Goal: Task Accomplishment & Management: Manage account settings

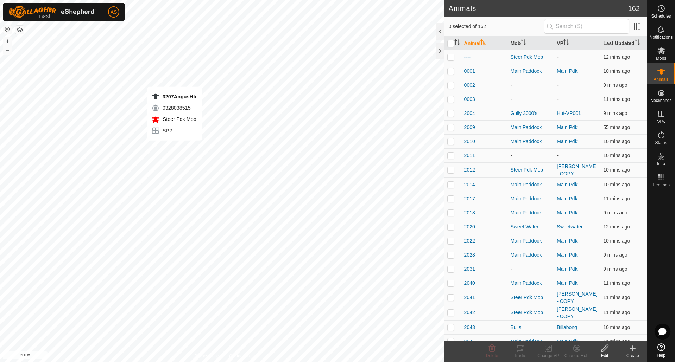
checkbox input "true"
click at [526, 355] on div "Tracks" at bounding box center [520, 356] width 28 height 6
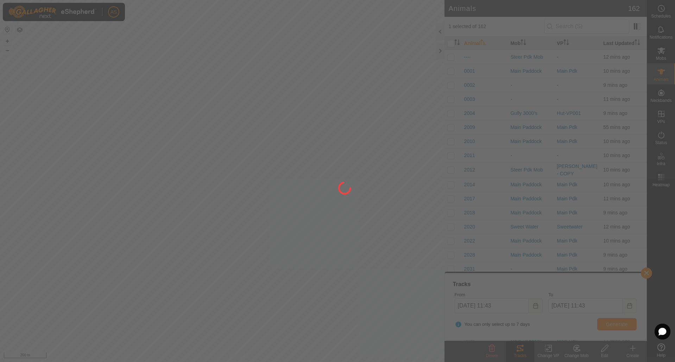
drag, startPoint x: 123, startPoint y: 189, endPoint x: 230, endPoint y: 207, distance: 108.5
click at [230, 207] on div at bounding box center [337, 181] width 675 height 362
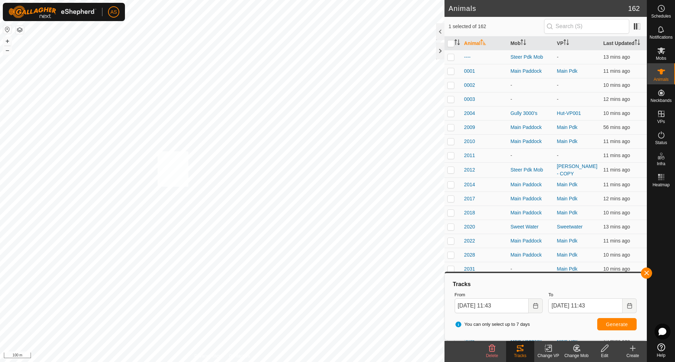
checkbox input "true"
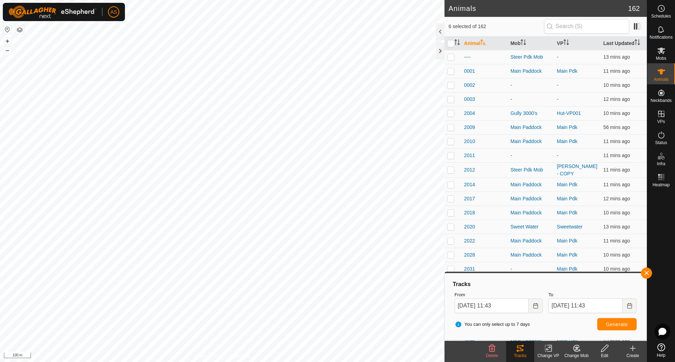
checkbox input "false"
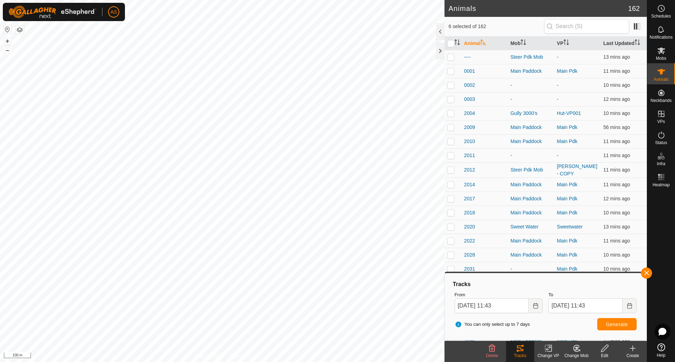
checkbox input "false"
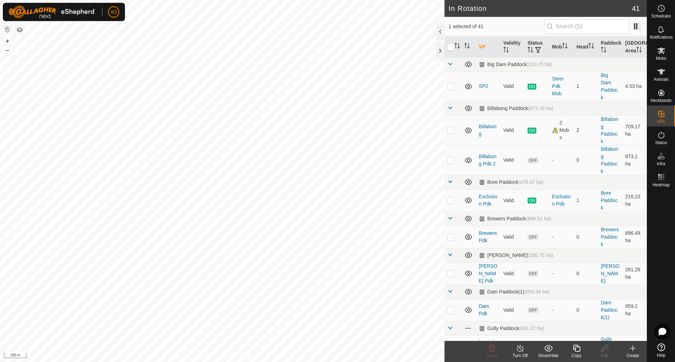
checkbox input "true"
checkbox input "false"
checkbox input "true"
click at [604, 350] on icon at bounding box center [604, 348] width 9 height 8
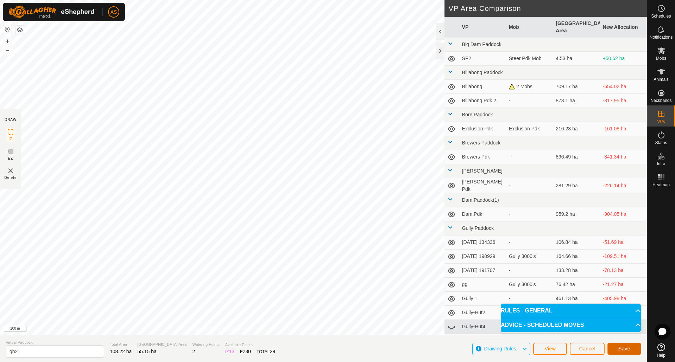
click at [615, 346] on button "Save" at bounding box center [624, 349] width 34 height 12
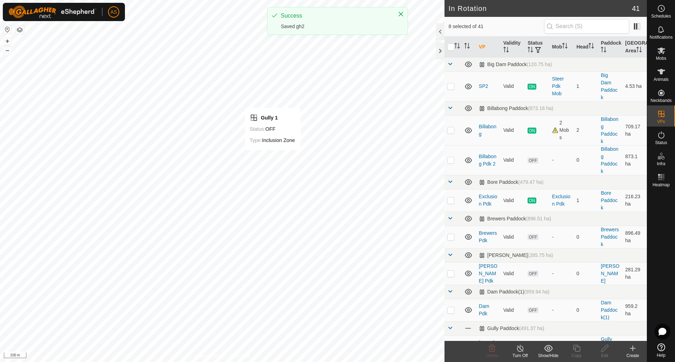
checkbox input "true"
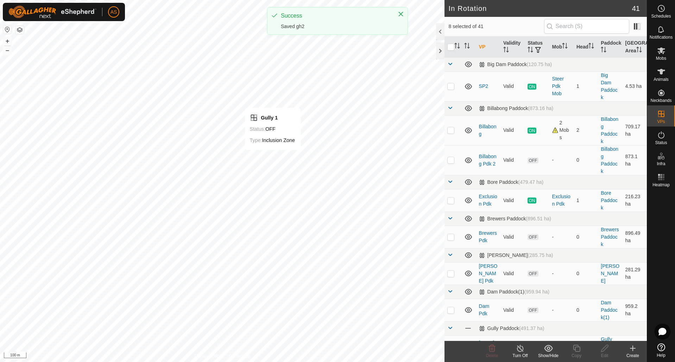
checkbox input "true"
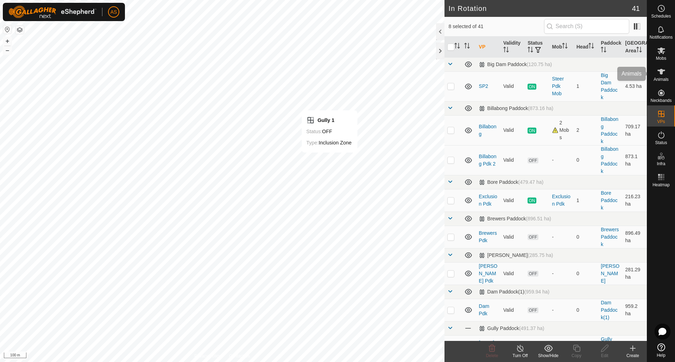
drag, startPoint x: 658, startPoint y: 75, endPoint x: 653, endPoint y: 74, distance: 5.0
click at [658, 75] on icon at bounding box center [661, 72] width 8 height 8
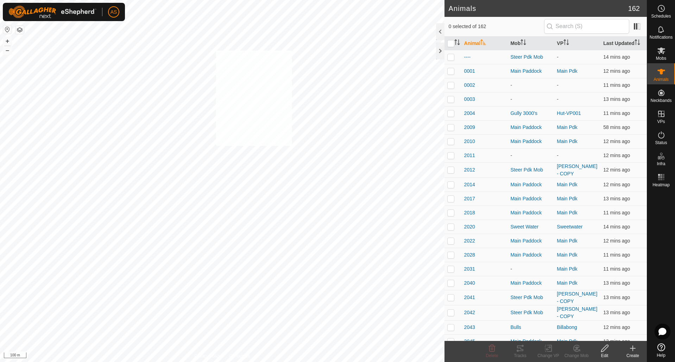
checkbox input "true"
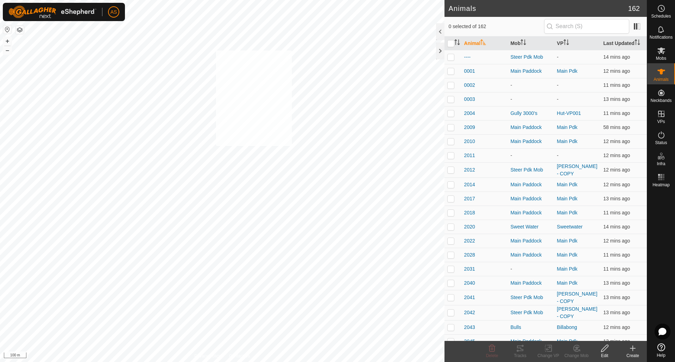
checkbox input "true"
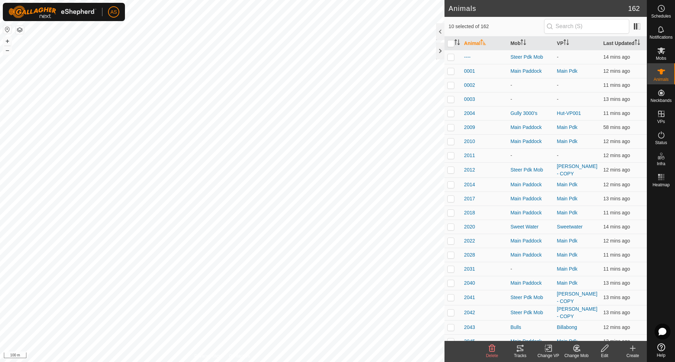
click at [546, 348] on icon at bounding box center [548, 348] width 9 height 8
click at [555, 313] on link "Choose VP..." at bounding box center [569, 318] width 70 height 14
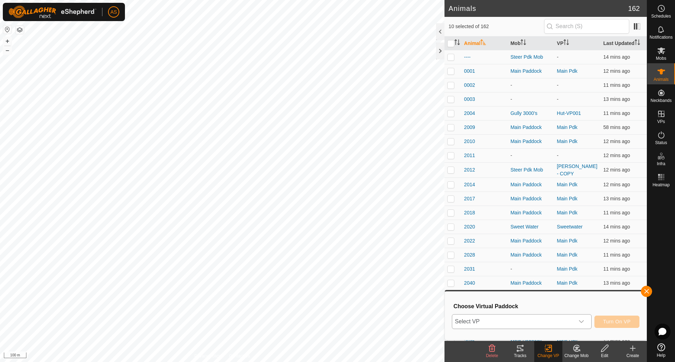
click at [501, 322] on span "Select VP" at bounding box center [513, 322] width 122 height 14
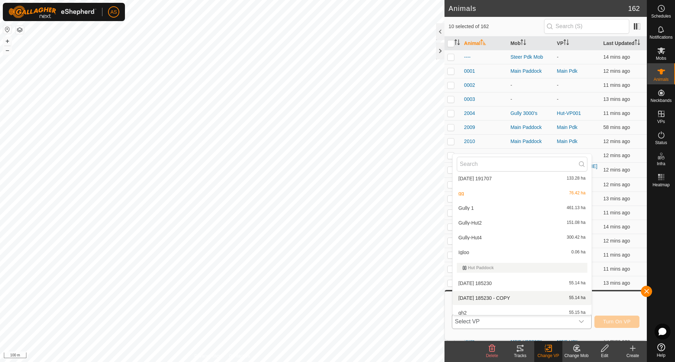
scroll to position [284, 0]
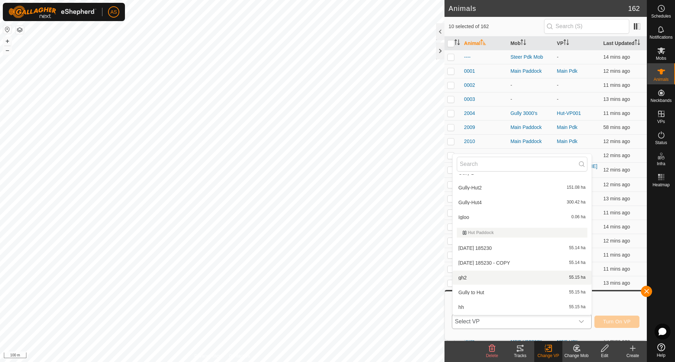
click at [467, 276] on li "gh2 55.15 ha" at bounding box center [521, 278] width 139 height 14
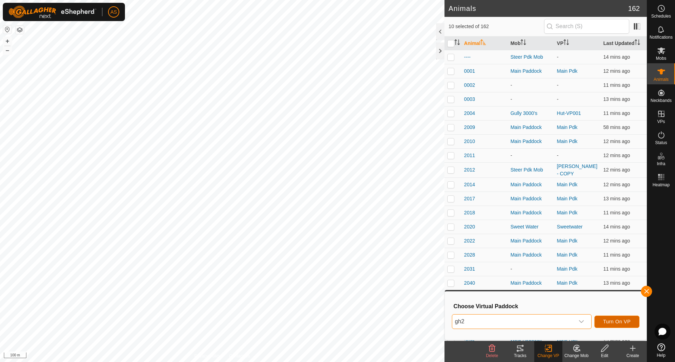
click at [611, 322] on span "Turn On VP" at bounding box center [616, 322] width 27 height 6
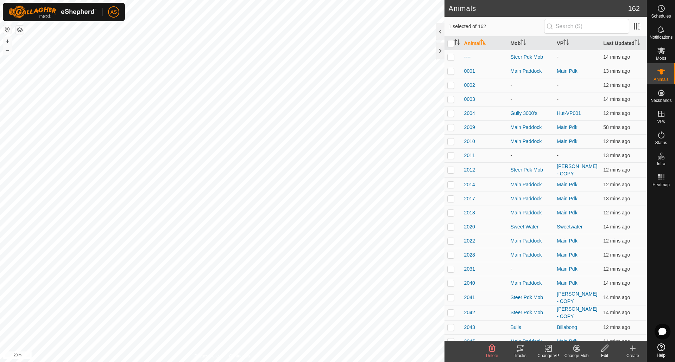
click at [522, 349] on icon at bounding box center [520, 348] width 8 height 8
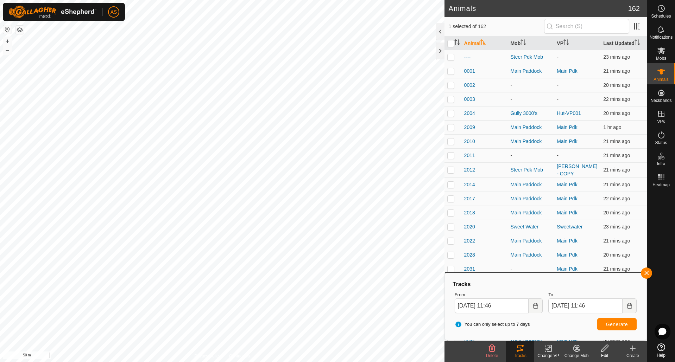
checkbox input "false"
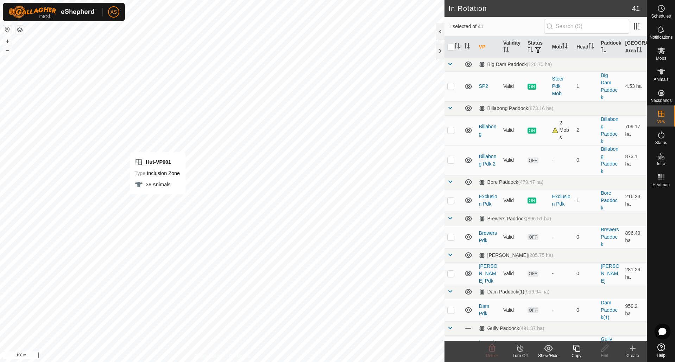
drag, startPoint x: 58, startPoint y: 5, endPoint x: 577, endPoint y: 347, distance: 621.3
click at [577, 347] on icon at bounding box center [576, 348] width 7 height 7
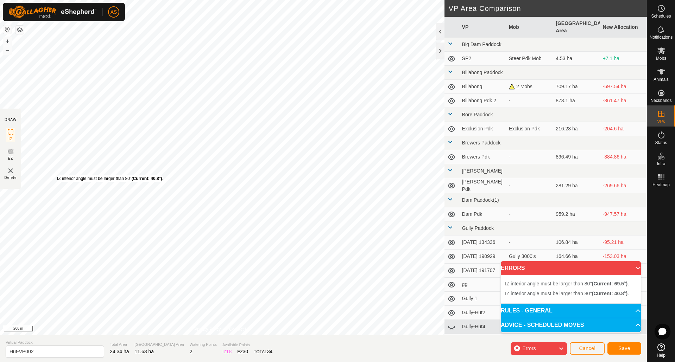
click at [57, 176] on div "IZ interior angle must be larger than 80° (Current: 40.8°) ." at bounding box center [110, 179] width 106 height 6
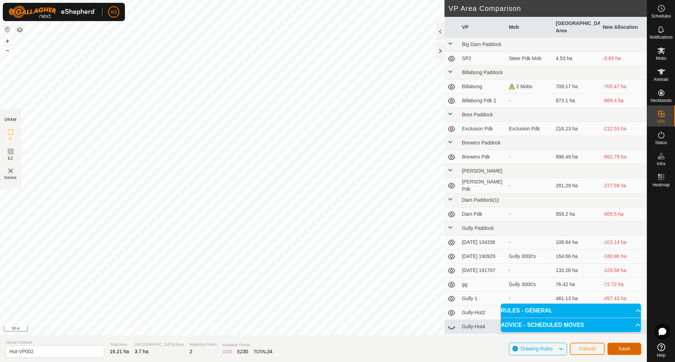
click at [620, 350] on span "Save" at bounding box center [624, 349] width 12 height 6
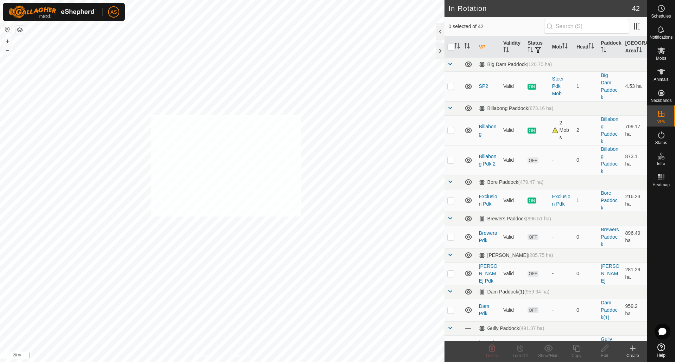
checkbox input "true"
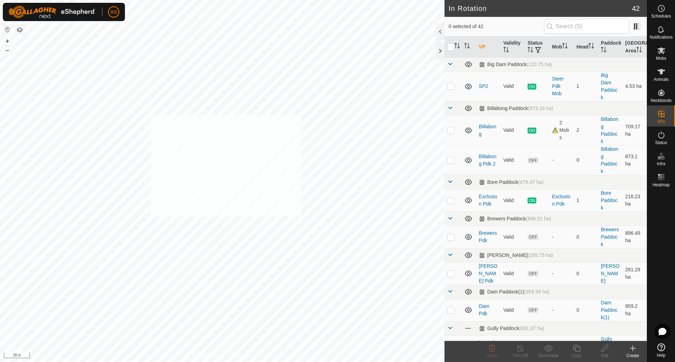
checkbox input "true"
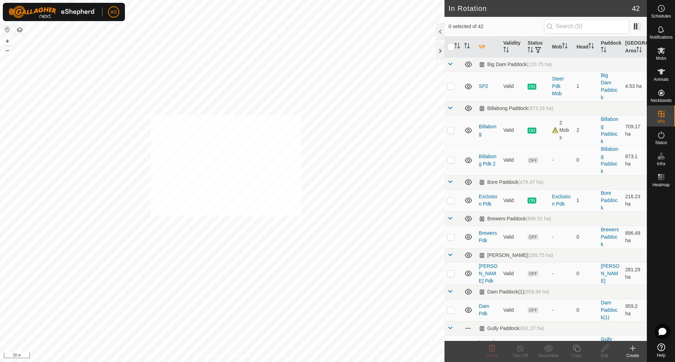
checkbox input "true"
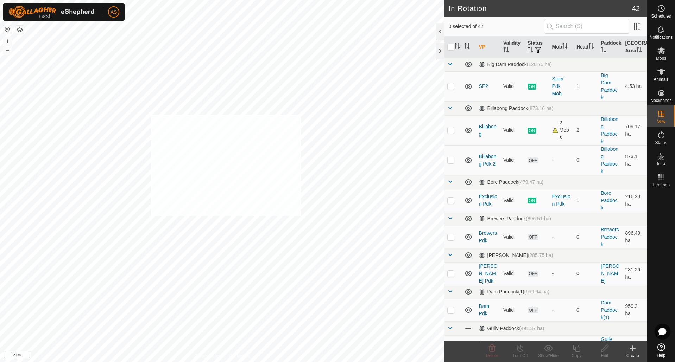
checkbox input "true"
click at [661, 69] on icon at bounding box center [661, 72] width 8 height 6
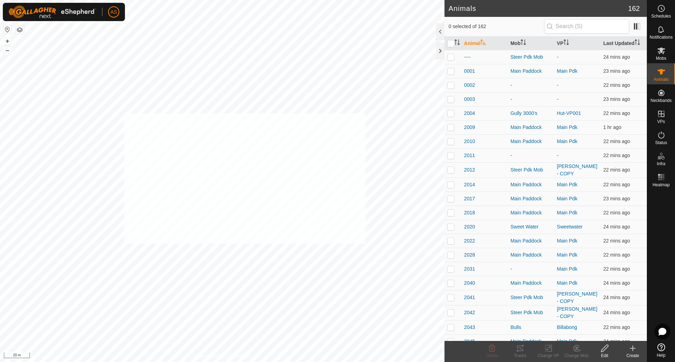
checkbox input "true"
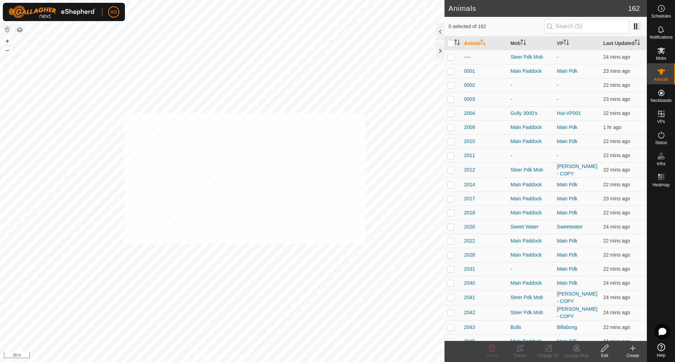
checkbox input "true"
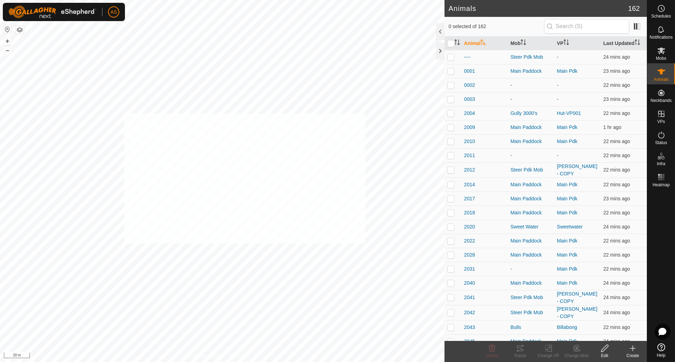
checkbox input "true"
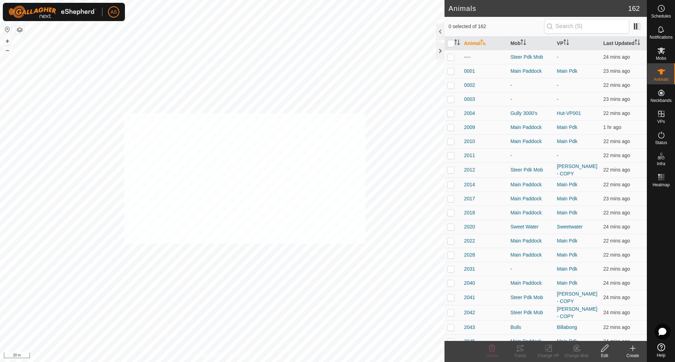
checkbox input "true"
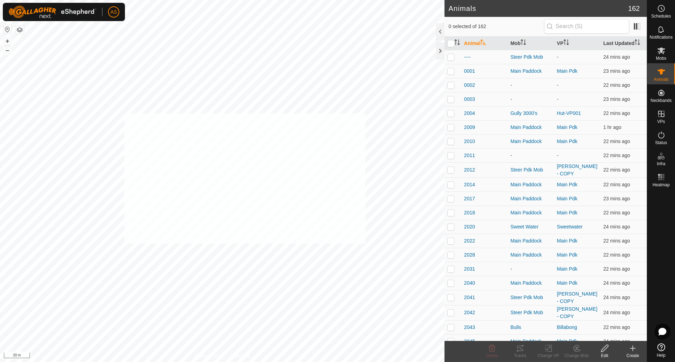
checkbox input "true"
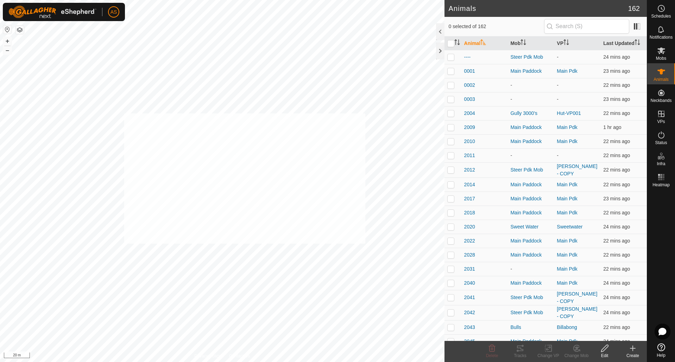
checkbox input "true"
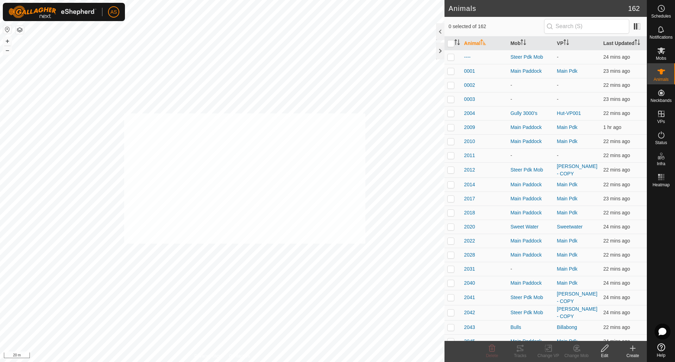
checkbox input "true"
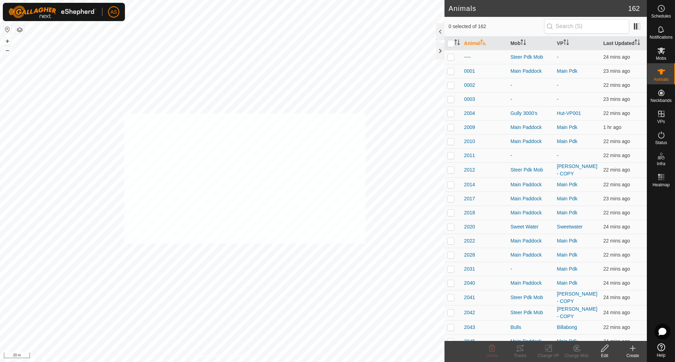
checkbox input "true"
click at [339, 278] on div "3173 4244645054 Gully 3000's Hut-VP001 + – ⇧ i 50 m" at bounding box center [222, 181] width 444 height 362
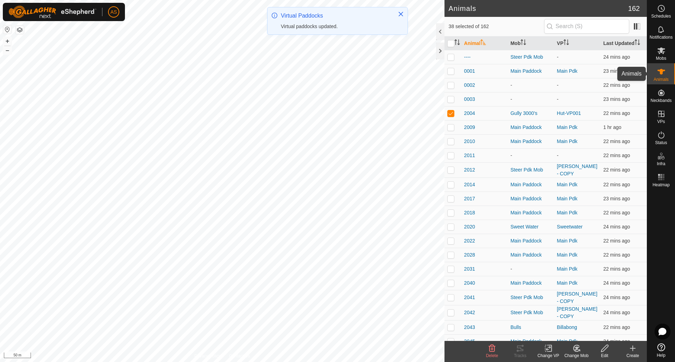
click at [662, 73] on icon at bounding box center [661, 72] width 8 height 6
checkbox input "false"
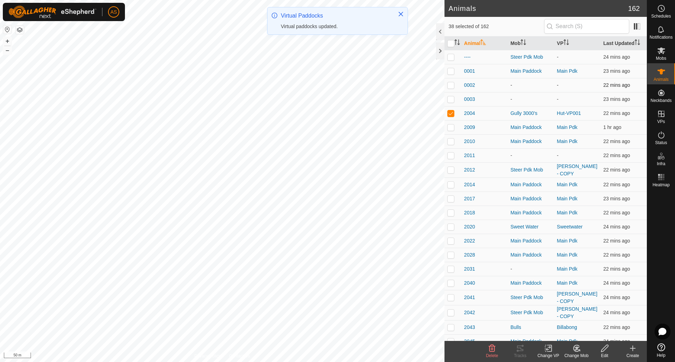
checkbox input "false"
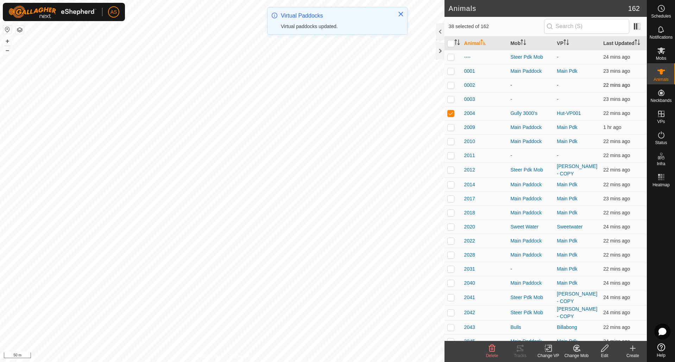
checkbox input "false"
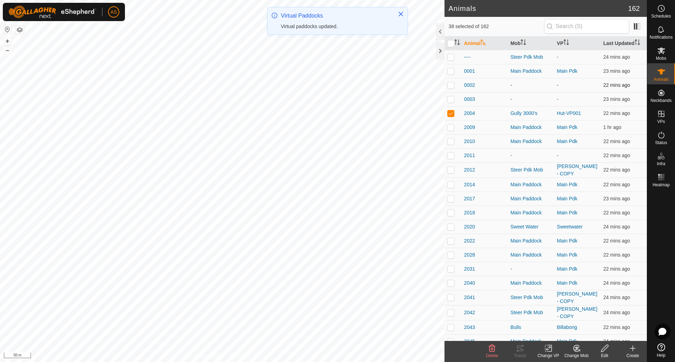
checkbox input "false"
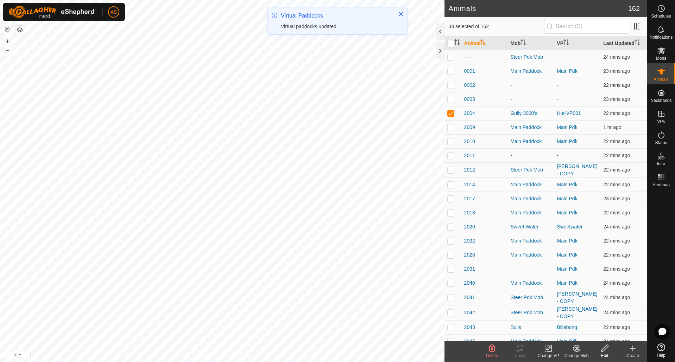
checkbox input "false"
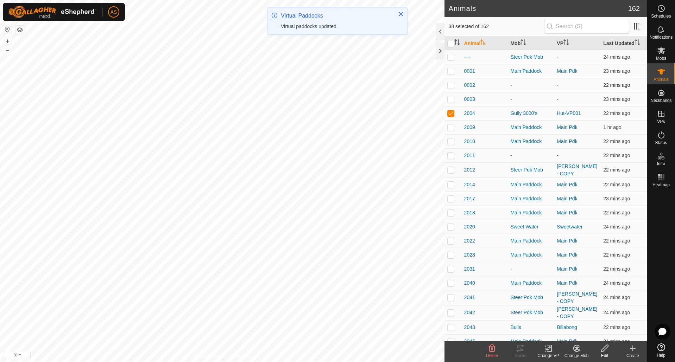
checkbox input "false"
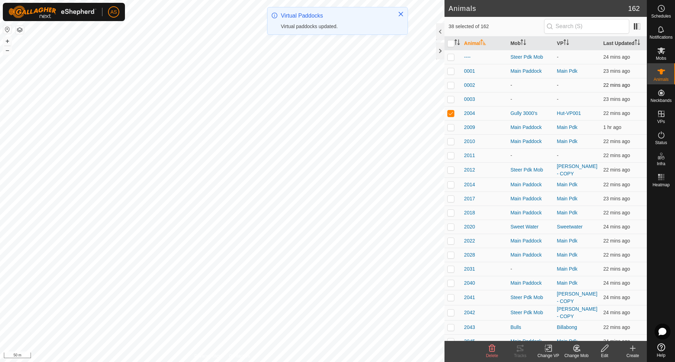
checkbox input "false"
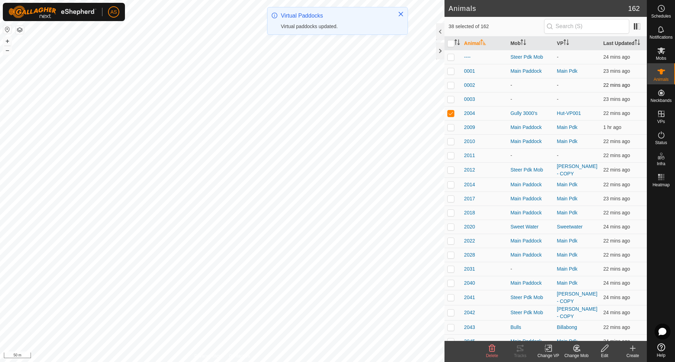
checkbox input "false"
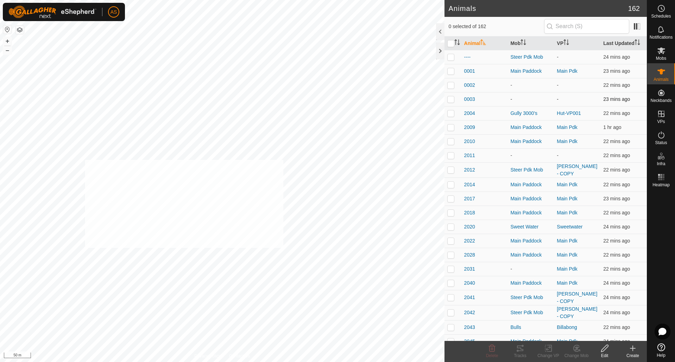
checkbox input "true"
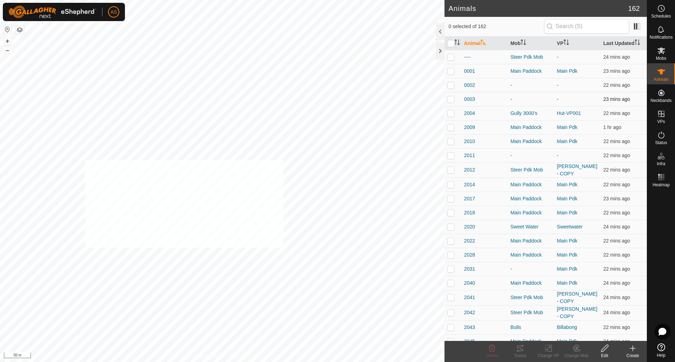
checkbox input "true"
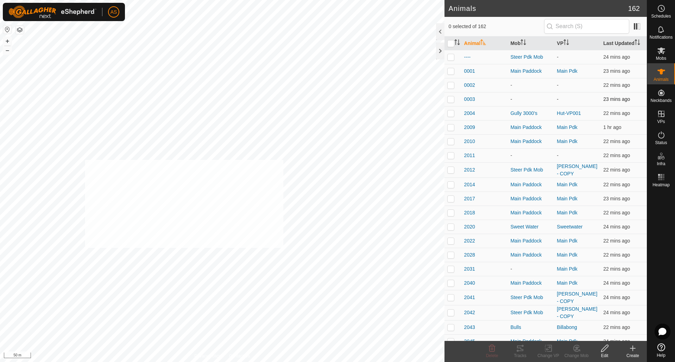
checkbox input "true"
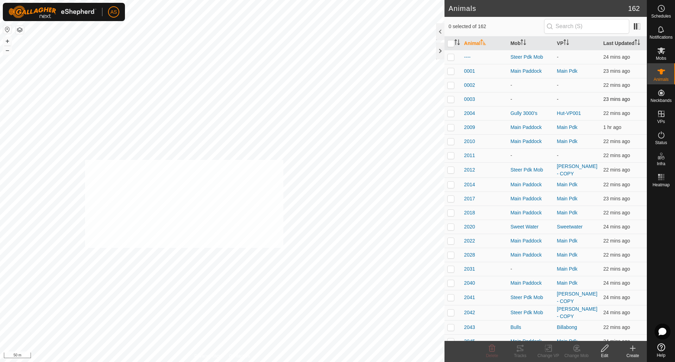
checkbox input "true"
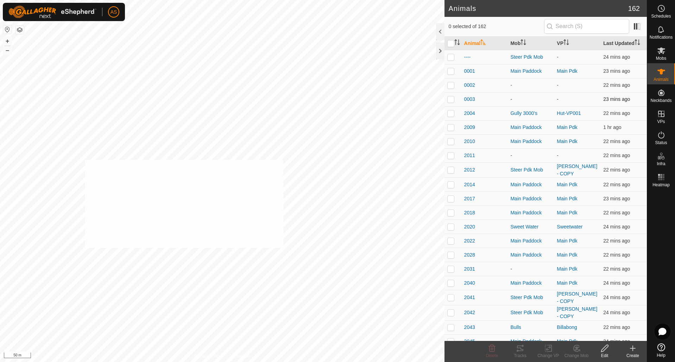
checkbox input "true"
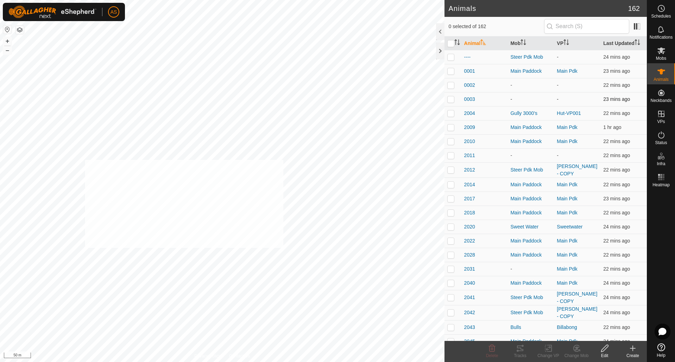
checkbox input "true"
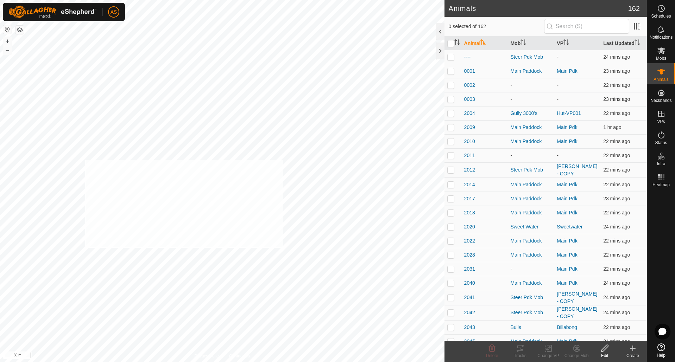
checkbox input "true"
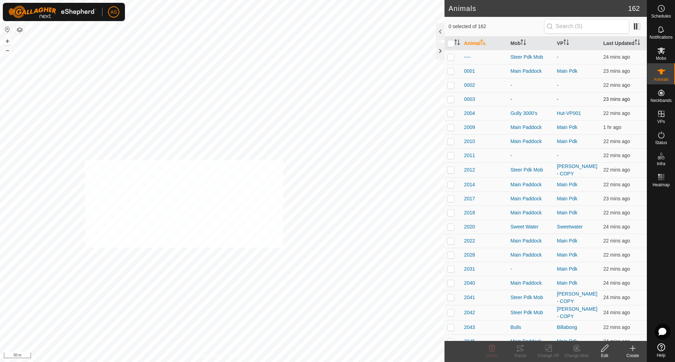
checkbox input "true"
click at [550, 347] on icon at bounding box center [548, 348] width 9 height 8
click at [553, 318] on link "Choose VP..." at bounding box center [569, 318] width 70 height 14
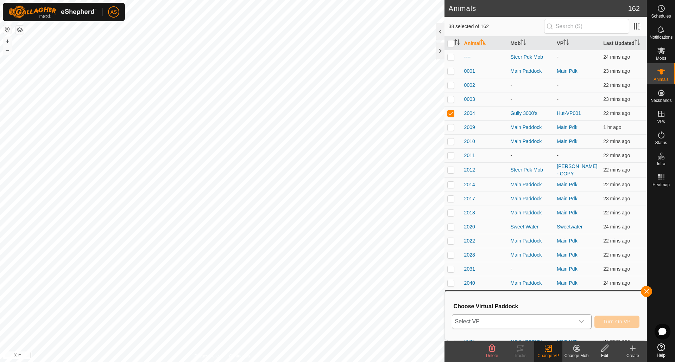
click at [498, 320] on span "Select VP" at bounding box center [513, 322] width 122 height 14
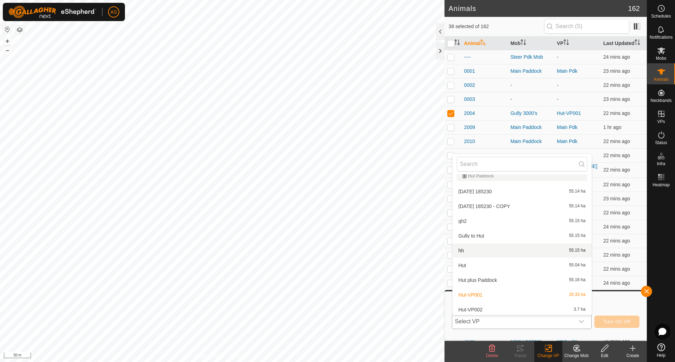
scroll to position [387, 0]
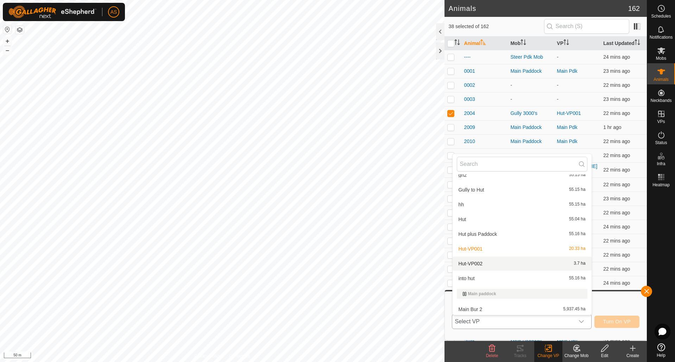
click at [474, 265] on li "Hut-VP002 3.7 ha" at bounding box center [521, 264] width 139 height 14
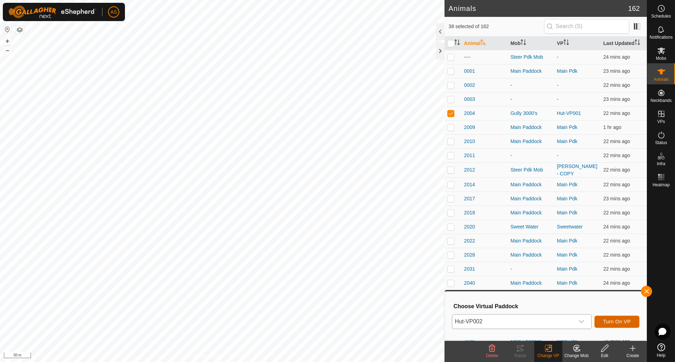
click at [613, 320] on span "Turn On VP" at bounding box center [616, 322] width 27 height 6
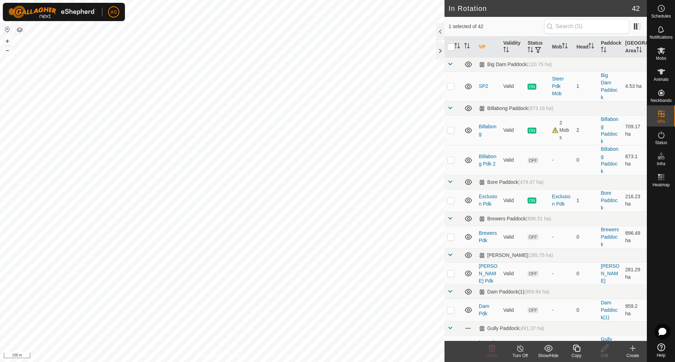
checkbox input "false"
checkbox input "true"
click at [604, 349] on icon at bounding box center [604, 348] width 9 height 8
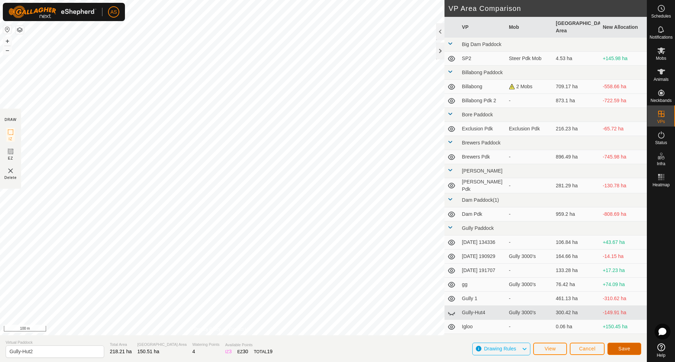
click at [613, 350] on button "Save" at bounding box center [624, 349] width 34 height 12
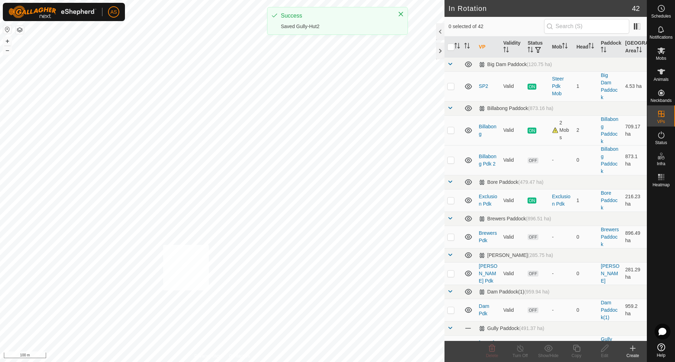
checkbox input "true"
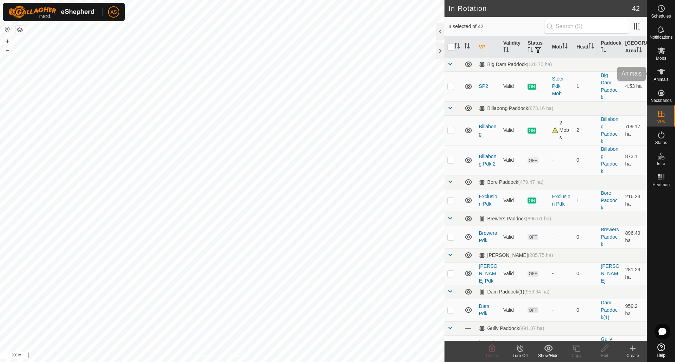
click at [659, 77] on es-animals-svg-icon at bounding box center [661, 71] width 13 height 11
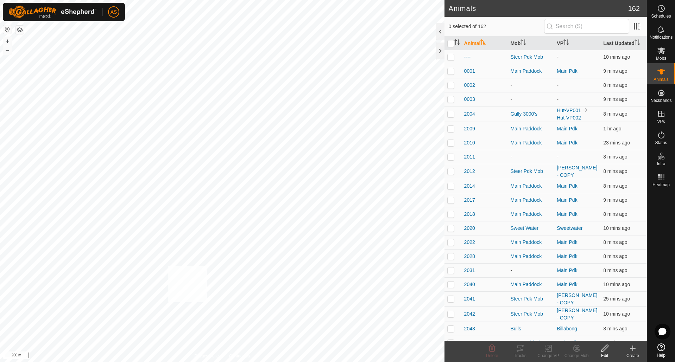
checkbox input "true"
click at [544, 346] on icon at bounding box center [548, 348] width 9 height 8
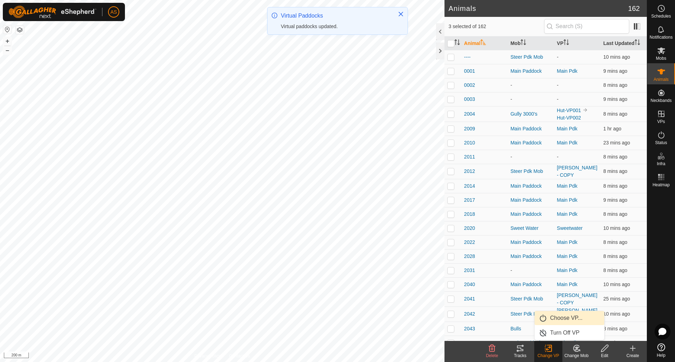
click at [556, 319] on link "Choose VP..." at bounding box center [569, 318] width 70 height 14
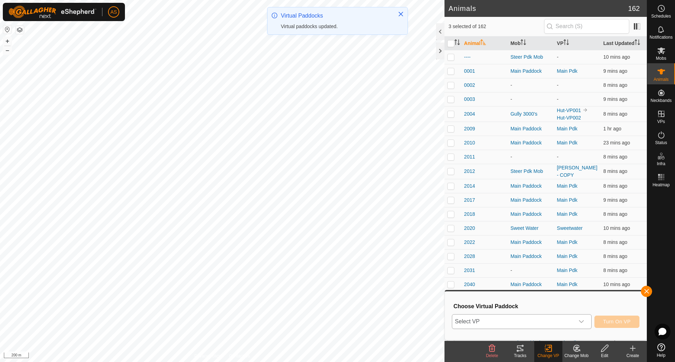
click at [509, 326] on span "Select VP" at bounding box center [513, 322] width 122 height 14
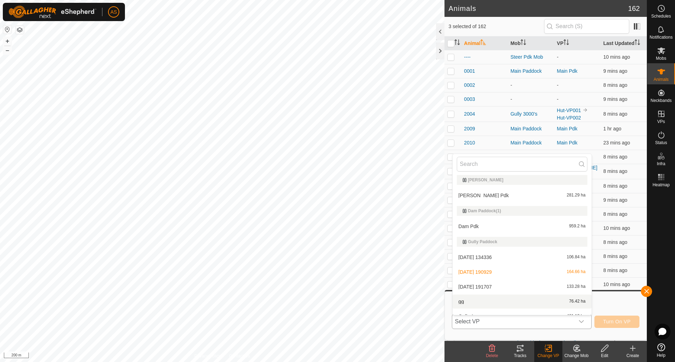
scroll to position [176, 0]
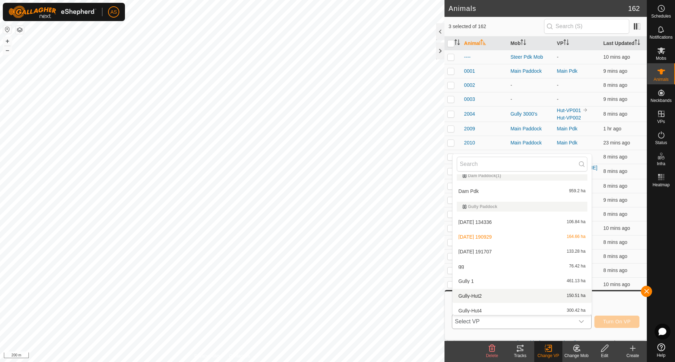
click at [470, 294] on li "Gully-Hut2 150.51 ha" at bounding box center [521, 296] width 139 height 14
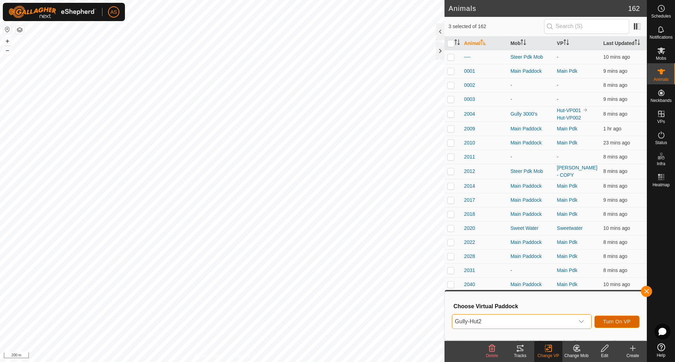
click at [614, 324] on span "Turn On VP" at bounding box center [616, 322] width 27 height 6
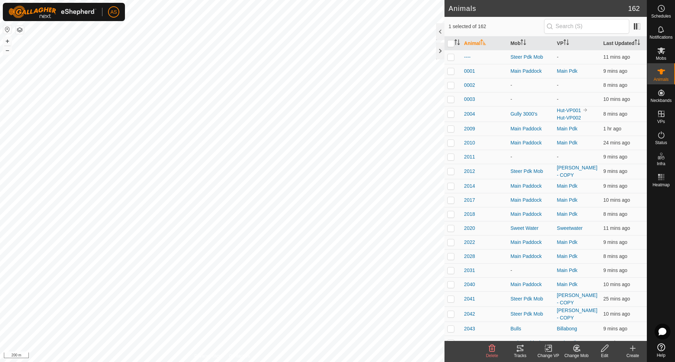
click at [522, 349] on icon at bounding box center [520, 348] width 8 height 8
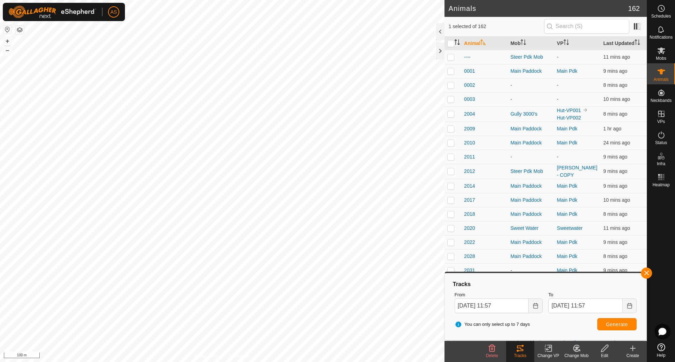
click at [456, 42] on icon "Activate to sort" at bounding box center [457, 42] width 6 height 6
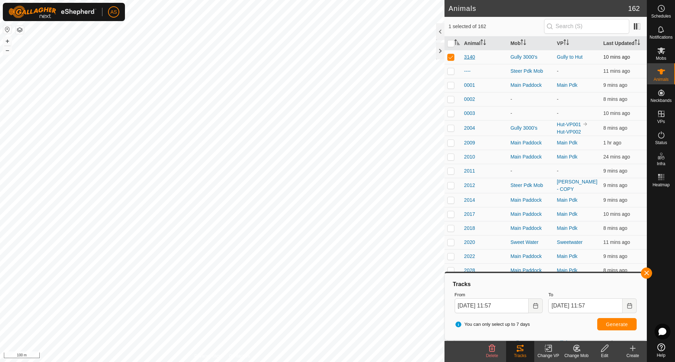
click at [469, 55] on span "3140" at bounding box center [469, 56] width 11 height 7
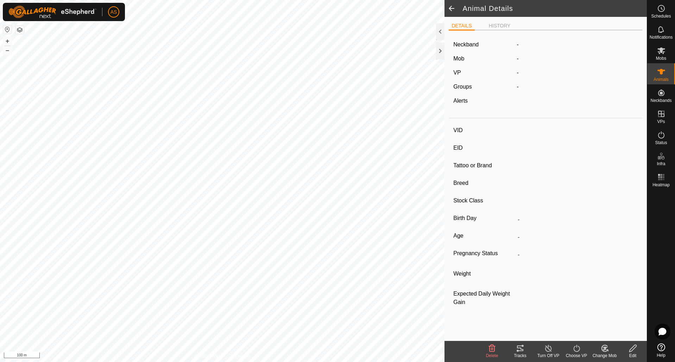
type input "3140"
type input "-"
type input "Angus x"
type input "-"
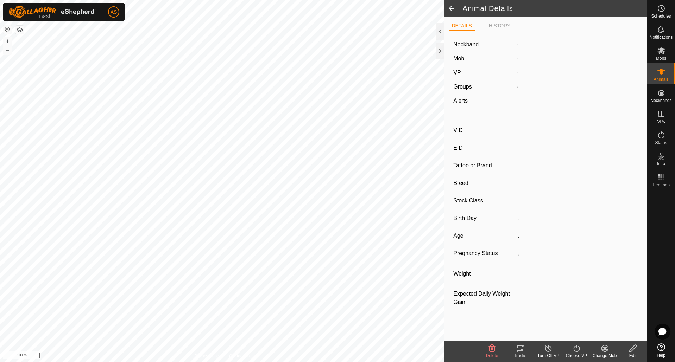
type input "0 kg"
type input "-"
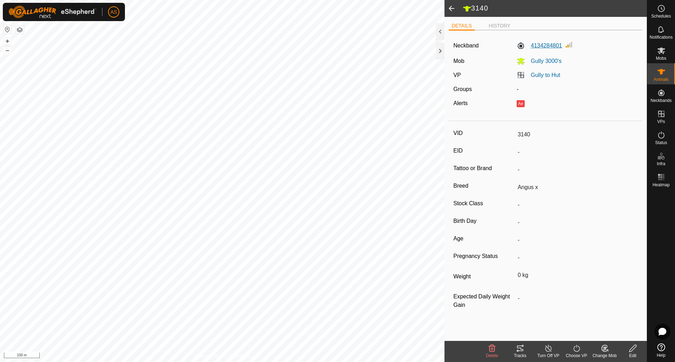
click at [538, 45] on label "4134284801" at bounding box center [538, 46] width 45 height 8
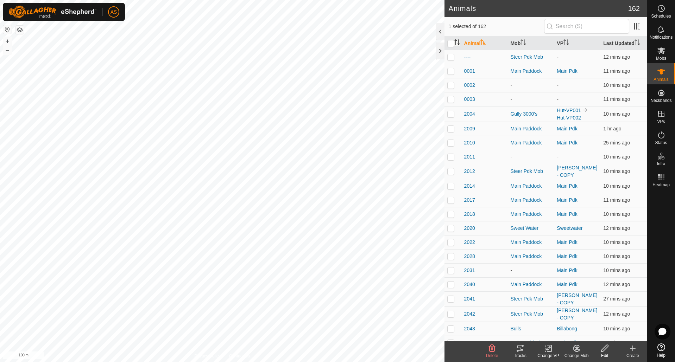
click at [459, 42] on icon "Activate to sort" at bounding box center [457, 42] width 6 height 6
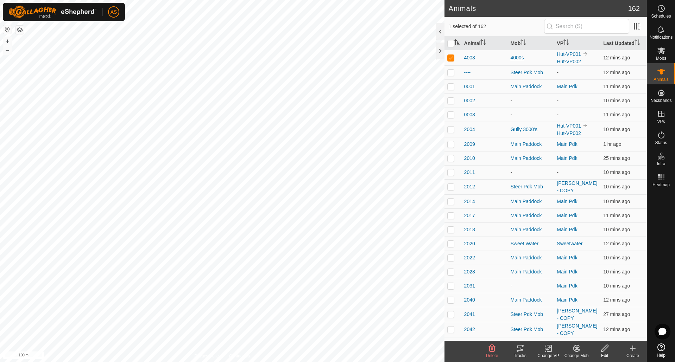
click at [513, 56] on div "4000s" at bounding box center [530, 57] width 41 height 7
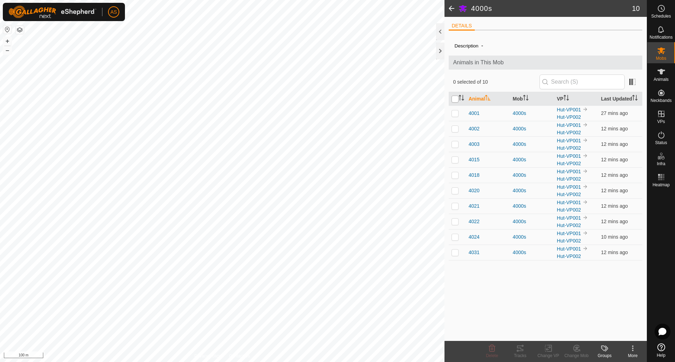
click at [454, 99] on input "checkbox" at bounding box center [454, 99] width 7 height 7
checkbox input "true"
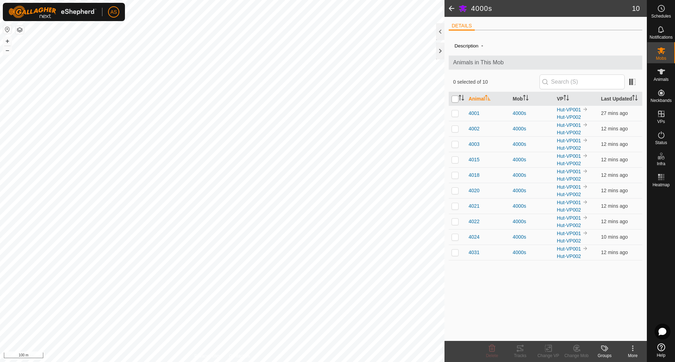
checkbox input "true"
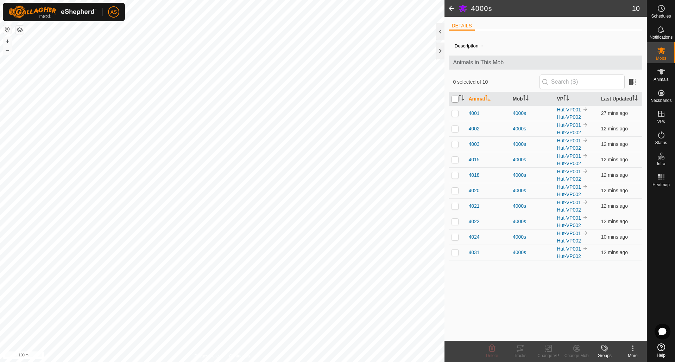
checkbox input "true"
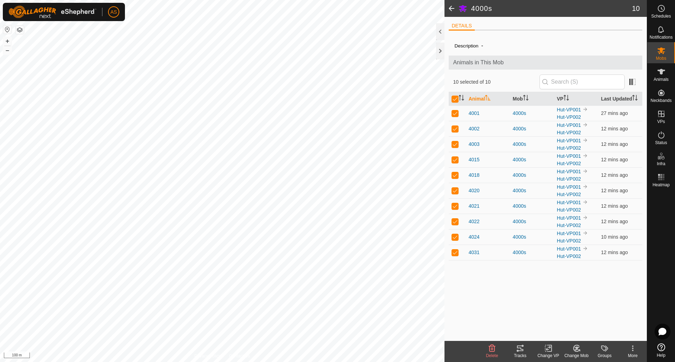
click at [548, 351] on icon at bounding box center [549, 348] width 3 height 6
click at [550, 334] on span "Turn Off VP" at bounding box center [565, 333] width 30 height 8
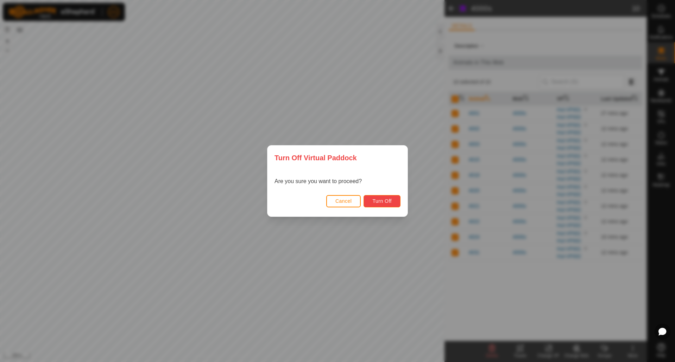
click at [380, 201] on span "Turn Off" at bounding box center [381, 201] width 19 height 6
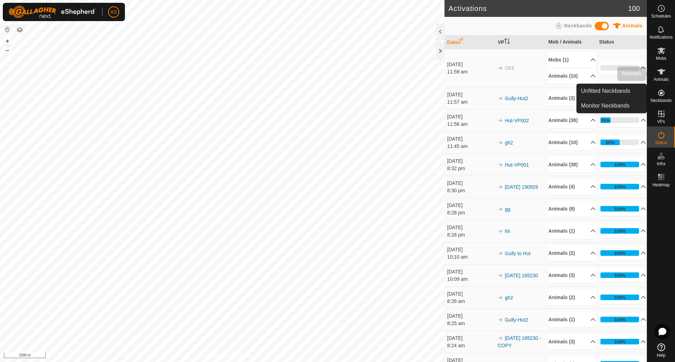
click at [662, 79] on span "Animals" at bounding box center [660, 79] width 15 height 4
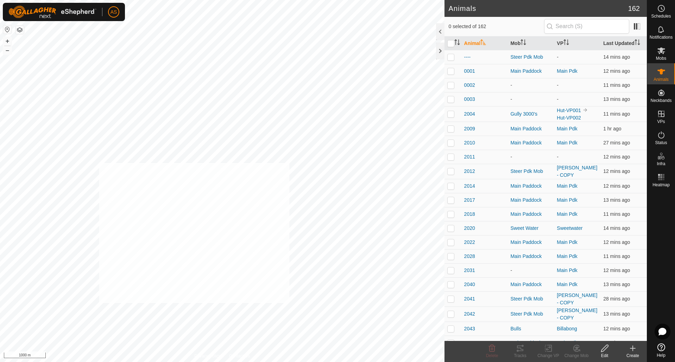
checkbox input "true"
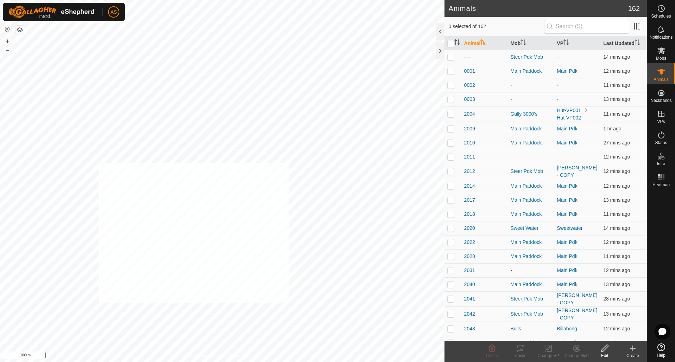
checkbox input "true"
click at [548, 350] on icon at bounding box center [548, 348] width 9 height 8
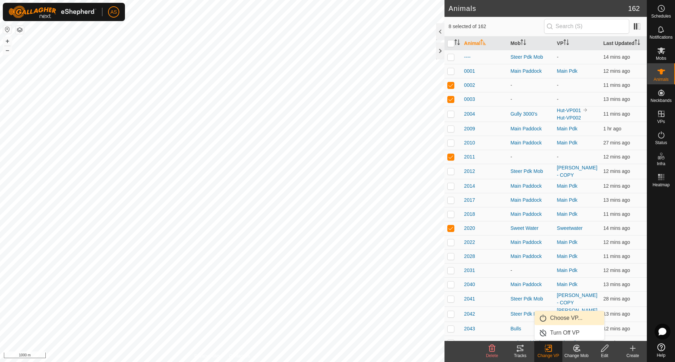
click at [555, 319] on link "Choose VP..." at bounding box center [569, 318] width 70 height 14
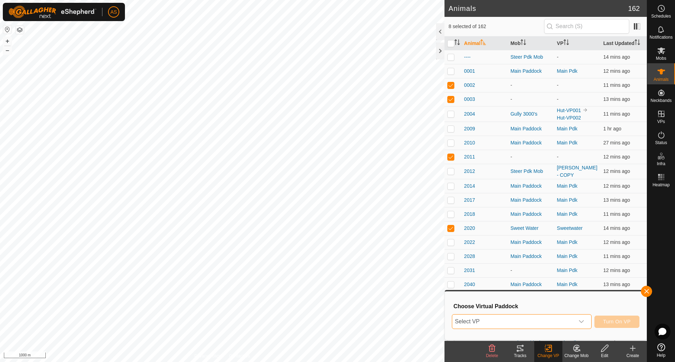
click at [517, 317] on span "Select VP" at bounding box center [513, 322] width 122 height 14
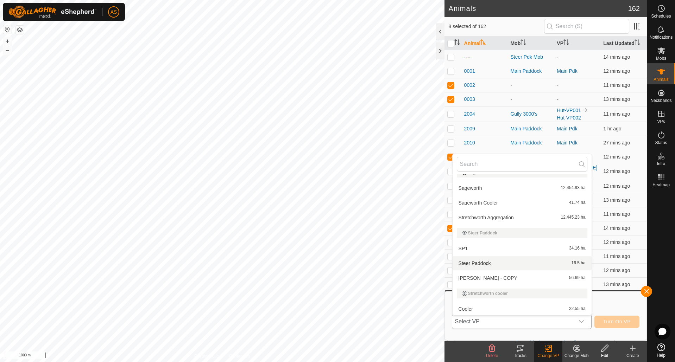
scroll to position [689, 0]
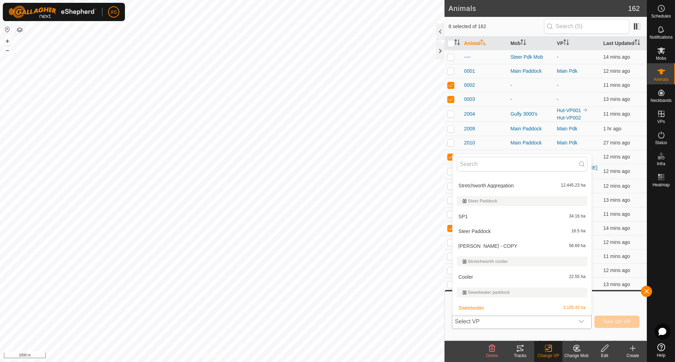
click at [473, 308] on li "Sweetwater 3,105.43 ha" at bounding box center [521, 308] width 139 height 14
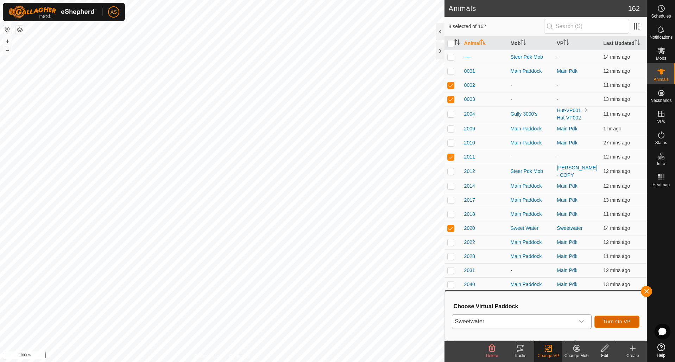
click at [613, 319] on button "Turn On VP" at bounding box center [616, 322] width 45 height 12
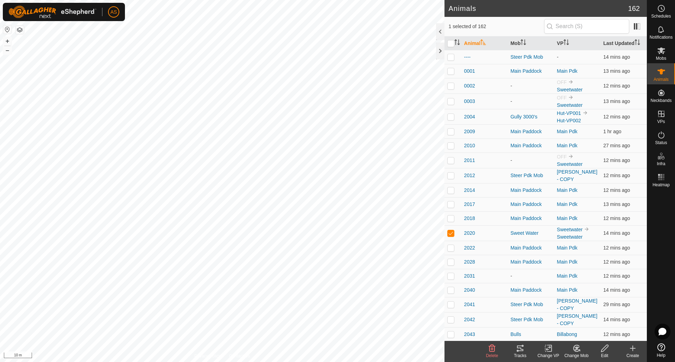
click at [524, 349] on icon at bounding box center [520, 348] width 8 height 8
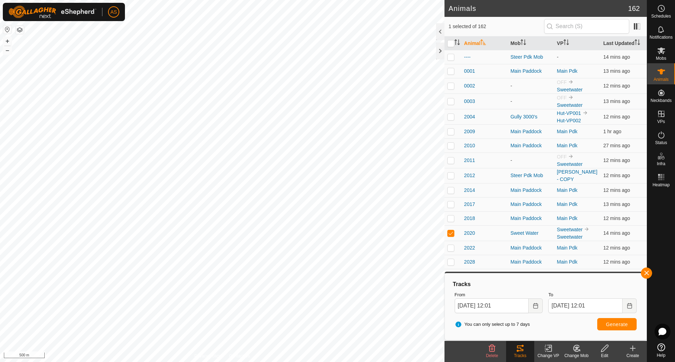
checkbox input "false"
checkbox input "true"
click at [615, 326] on span "Generate" at bounding box center [617, 325] width 22 height 6
checkbox input "false"
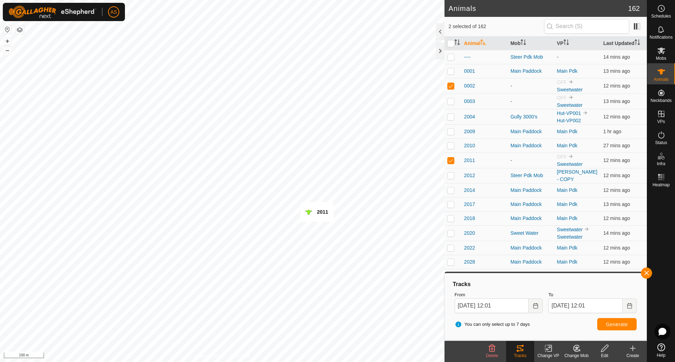
checkbox input "false"
checkbox input "true"
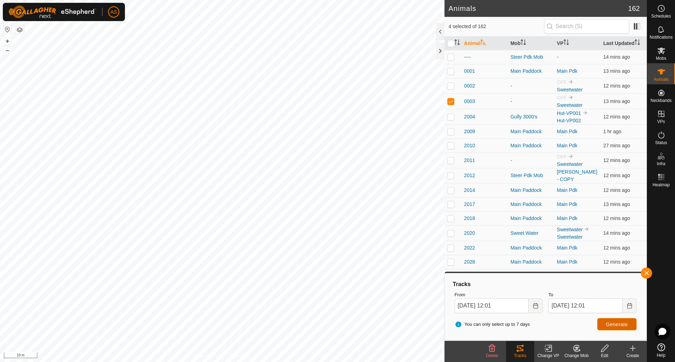
click at [611, 330] on button "Generate" at bounding box center [616, 324] width 39 height 12
checkbox input "false"
checkbox input "true"
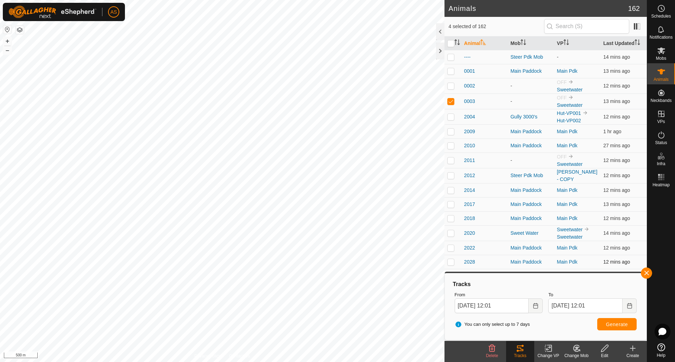
checkbox input "false"
click at [612, 326] on span "Generate" at bounding box center [617, 325] width 22 height 6
checkbox input "false"
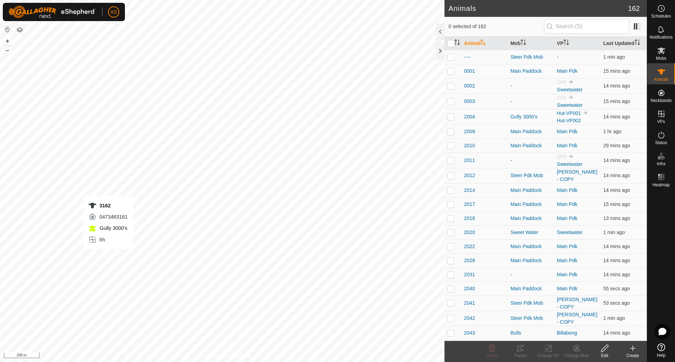
checkbox input "true"
click at [521, 353] on div "Tracks" at bounding box center [520, 356] width 28 height 6
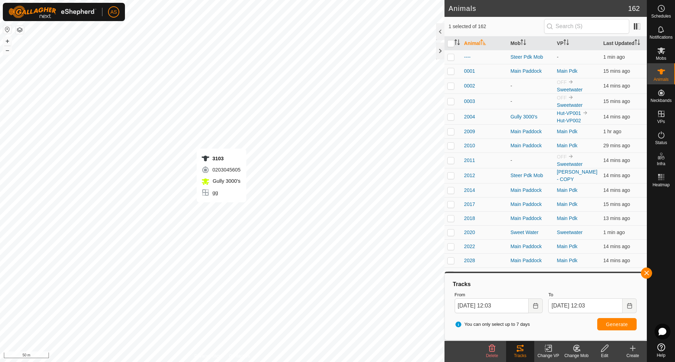
checkbox input "true"
checkbox input "false"
click at [616, 326] on span "Generate" at bounding box center [617, 325] width 22 height 6
checkbox input "false"
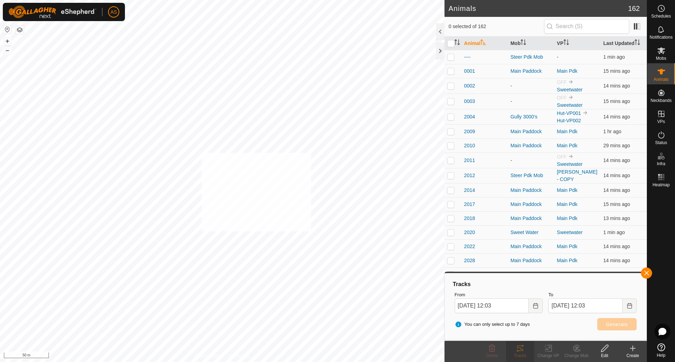
checkbox input "true"
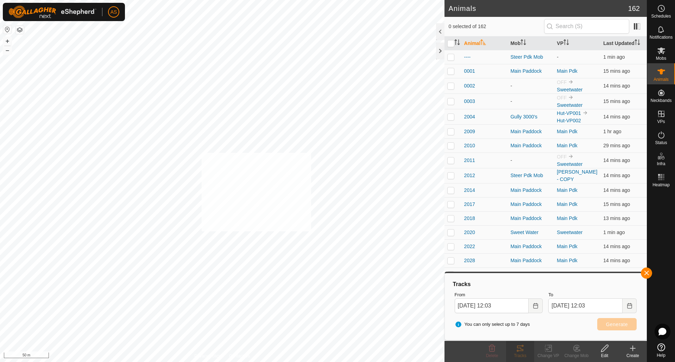
checkbox input "true"
click at [624, 327] on span "Generate" at bounding box center [617, 325] width 22 height 6
checkbox input "false"
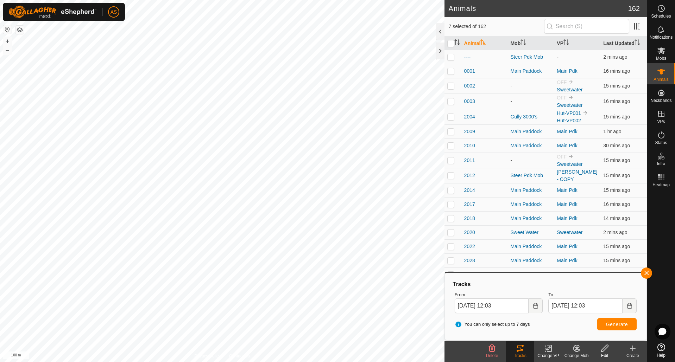
checkbox input "false"
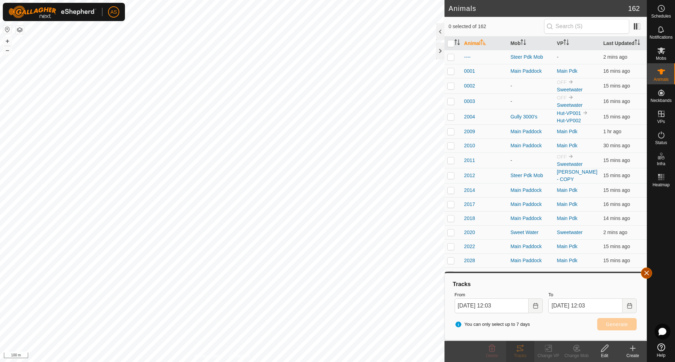
click at [647, 274] on button "button" at bounding box center [646, 273] width 11 height 11
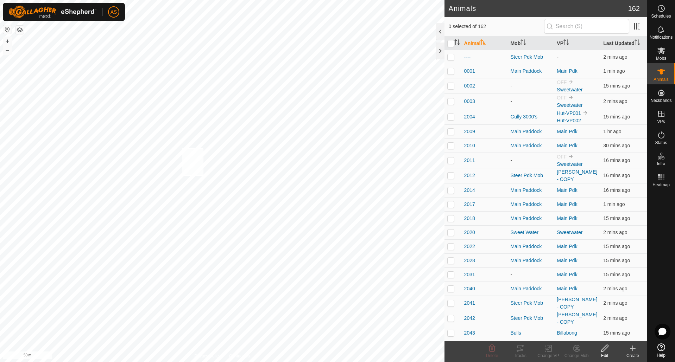
checkbox input "true"
click at [551, 349] on icon at bounding box center [549, 348] width 3 height 6
click at [559, 329] on link "Turn Off VP" at bounding box center [569, 333] width 70 height 14
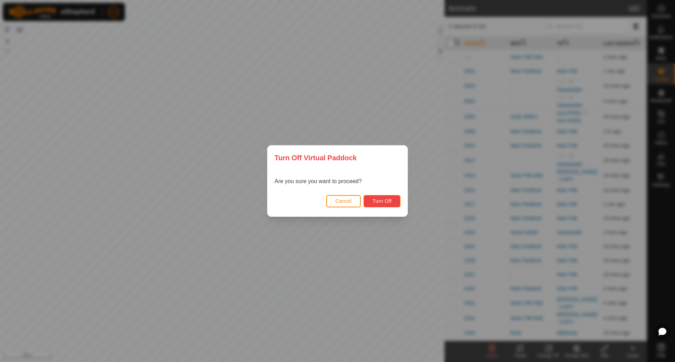
click at [379, 202] on span "Turn Off" at bounding box center [381, 201] width 19 height 6
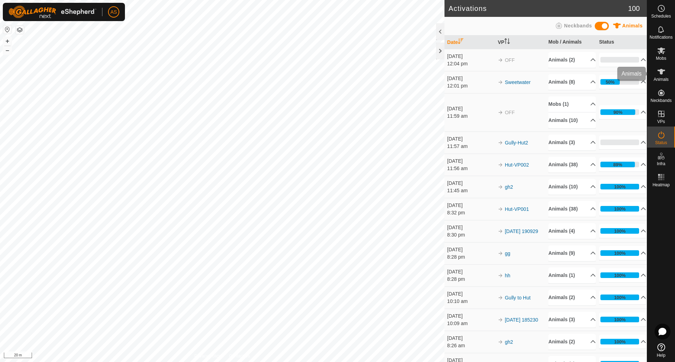
click at [668, 75] on div "Animals" at bounding box center [661, 73] width 28 height 21
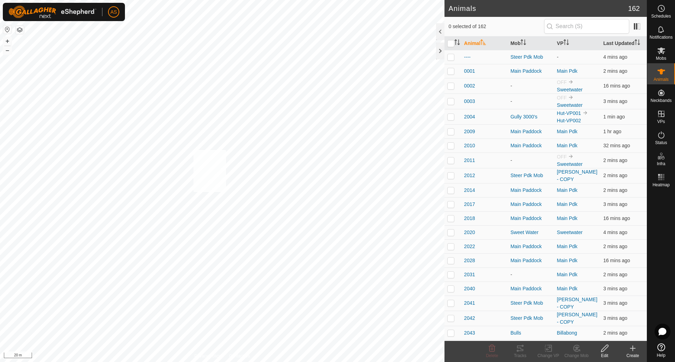
checkbox input "true"
checkbox input "false"
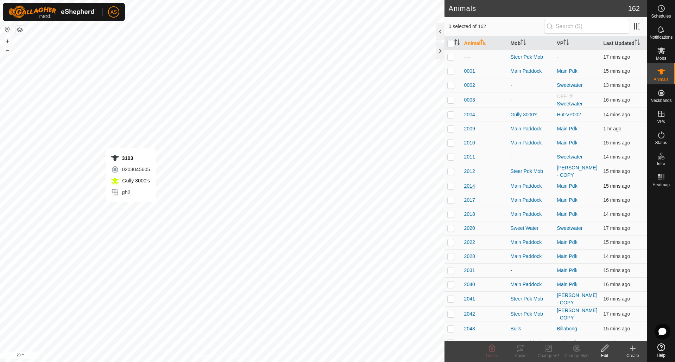
checkbox input "true"
click at [519, 350] on icon at bounding box center [520, 348] width 8 height 8
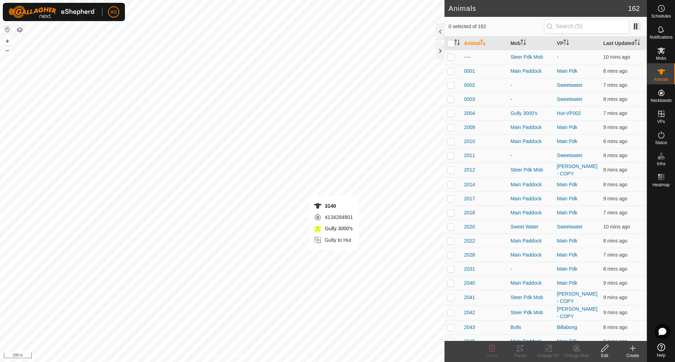
checkbox input "true"
click at [549, 346] on icon at bounding box center [548, 348] width 5 height 5
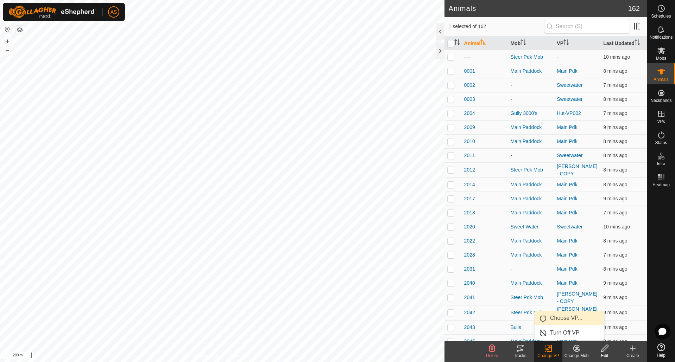
click at [560, 321] on link "Choose VP..." at bounding box center [569, 318] width 70 height 14
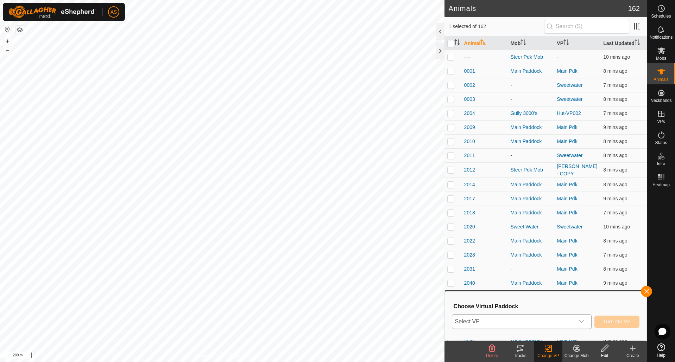
click at [492, 316] on span "Select VP" at bounding box center [513, 322] width 122 height 14
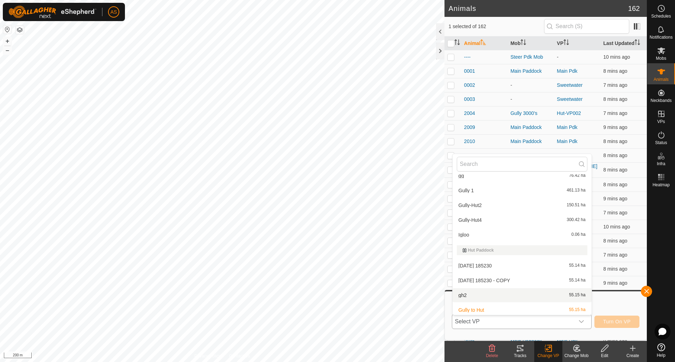
scroll to position [281, 0]
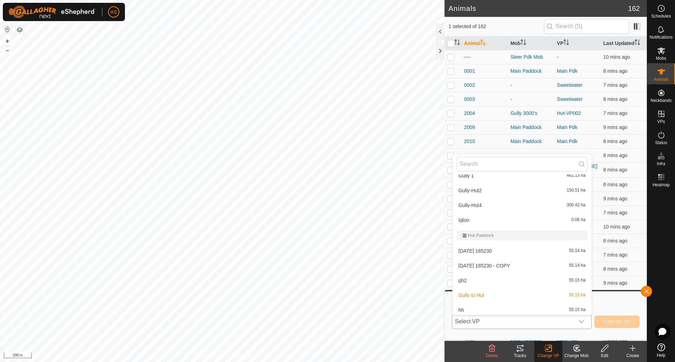
click at [469, 282] on li "gh2 55.15 ha" at bounding box center [521, 281] width 139 height 14
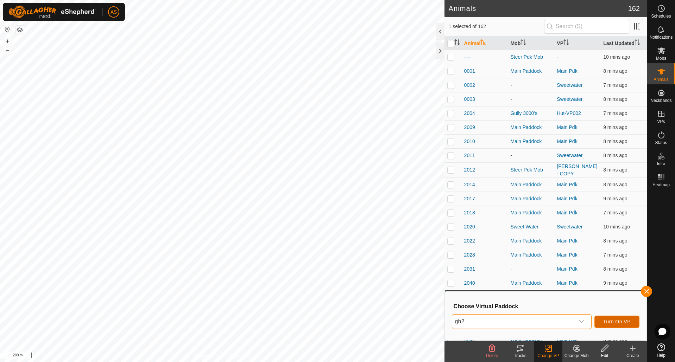
click at [607, 319] on button "Turn On VP" at bounding box center [616, 322] width 45 height 12
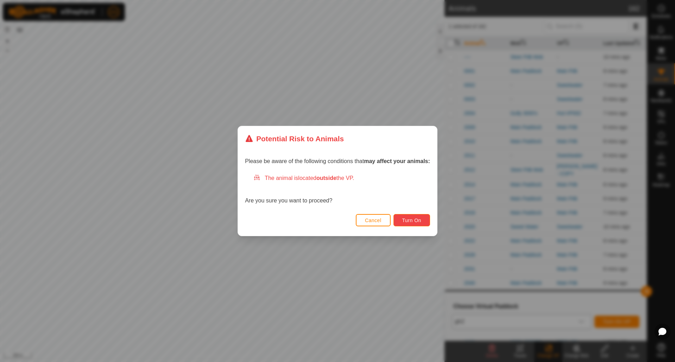
click at [407, 220] on span "Turn On" at bounding box center [411, 221] width 19 height 6
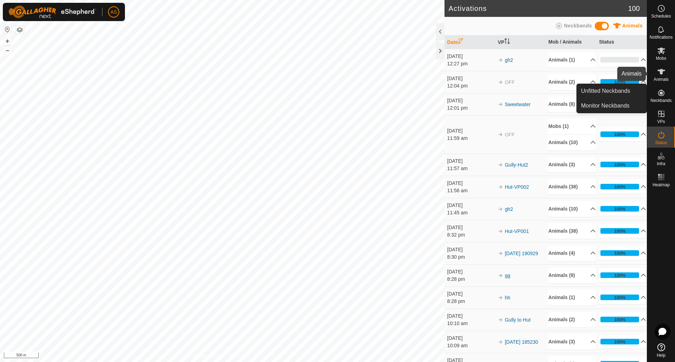
click at [660, 74] on icon at bounding box center [661, 72] width 8 height 6
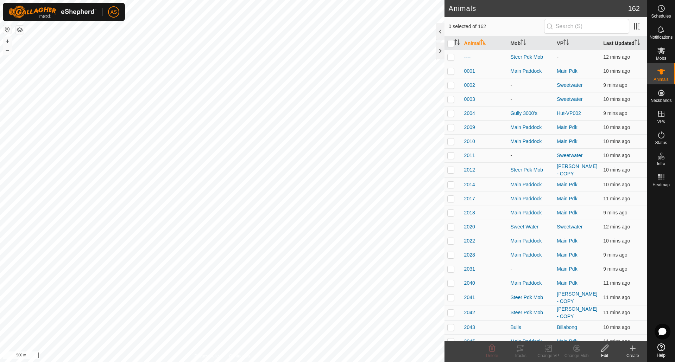
click at [617, 43] on th "Last Updated" at bounding box center [623, 44] width 46 height 14
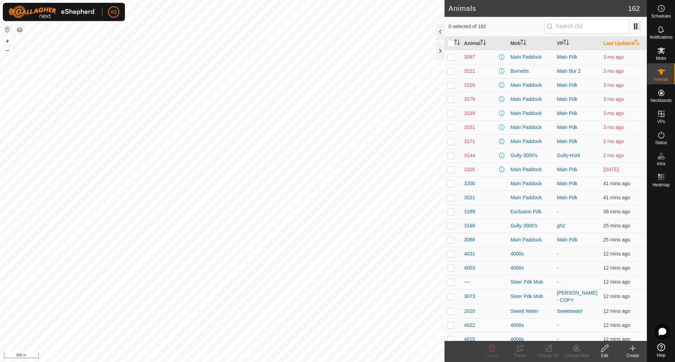
click at [452, 155] on p-checkbox at bounding box center [450, 156] width 7 height 6
checkbox input "true"
click at [470, 156] on span "3144" at bounding box center [469, 155] width 11 height 7
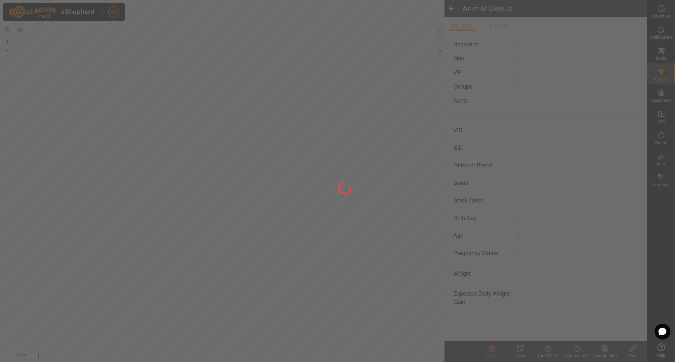
type input "3144"
type input "-"
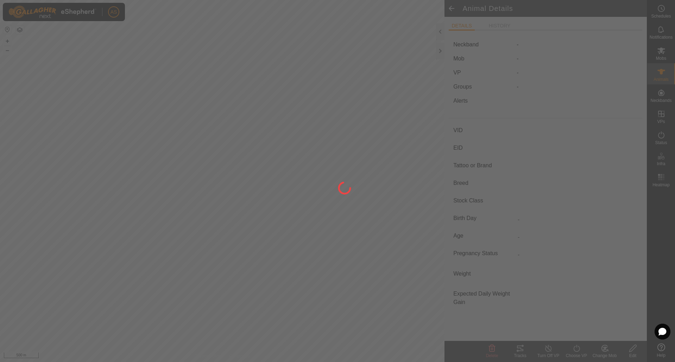
type input "0 kg"
type input "-"
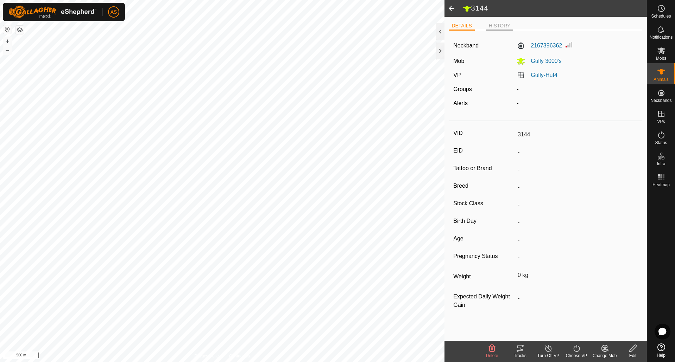
click at [496, 28] on li "HISTORY" at bounding box center [499, 26] width 27 height 8
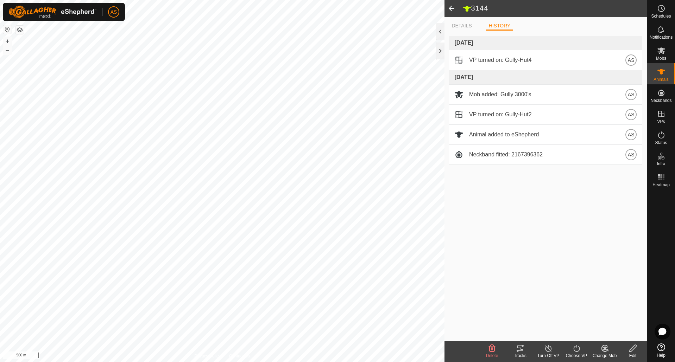
click at [450, 9] on span at bounding box center [451, 8] width 14 height 17
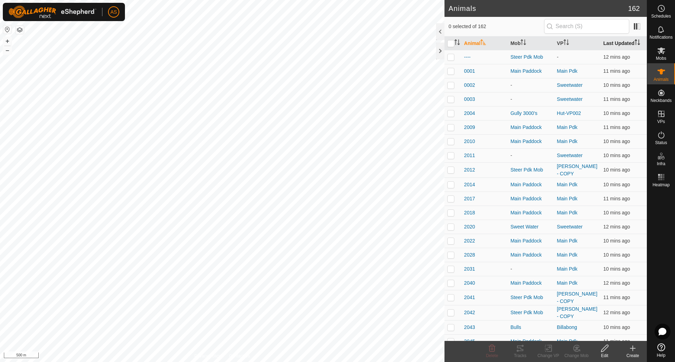
click at [608, 44] on th "Last Updated" at bounding box center [623, 44] width 46 height 14
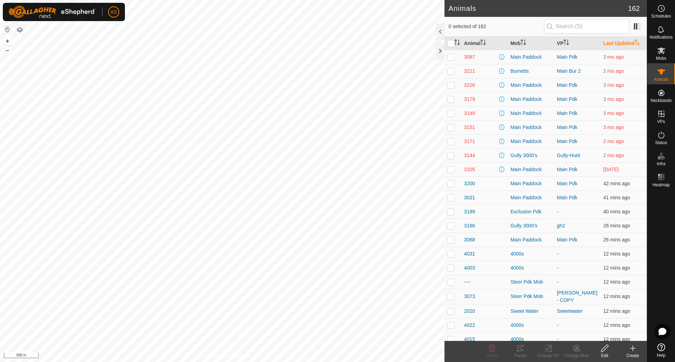
click at [450, 155] on p-checkbox at bounding box center [450, 156] width 7 height 6
checkbox input "true"
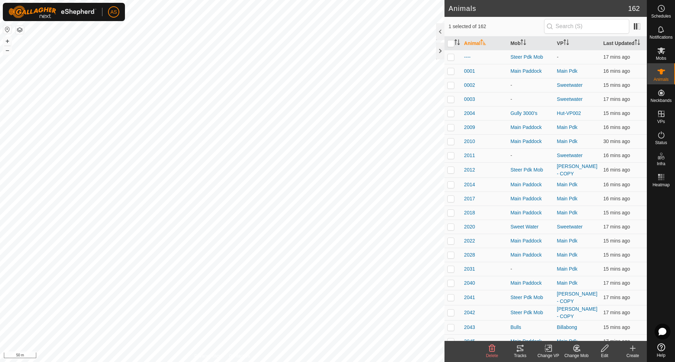
click at [519, 350] on icon at bounding box center [520, 348] width 8 height 8
checkbox input "true"
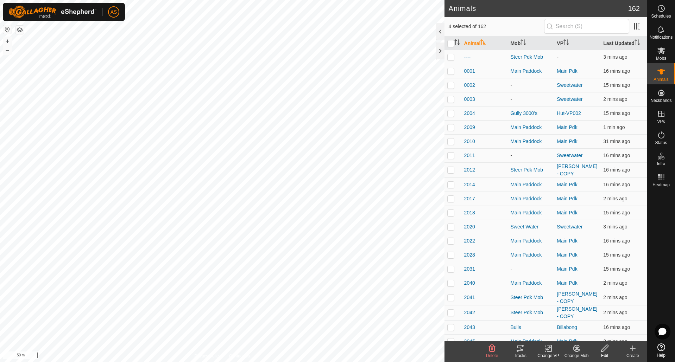
click at [548, 351] on icon at bounding box center [548, 348] width 9 height 8
click at [558, 318] on link "Choose VP..." at bounding box center [569, 318] width 70 height 14
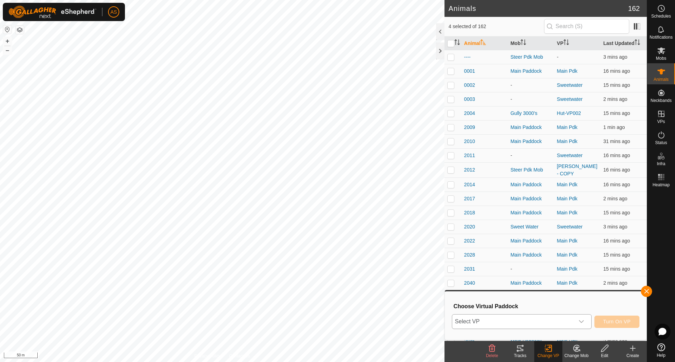
click at [516, 324] on span "Select VP" at bounding box center [513, 322] width 122 height 14
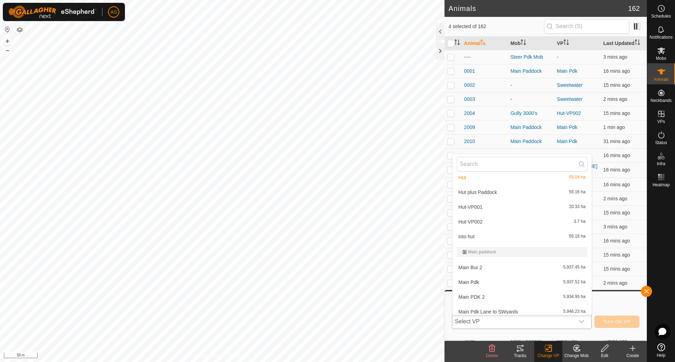
scroll to position [422, 0]
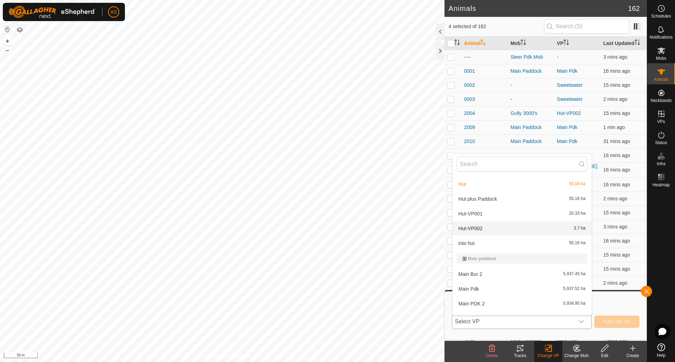
click at [476, 227] on li "Hut-VP002 3.7 ha" at bounding box center [521, 229] width 139 height 14
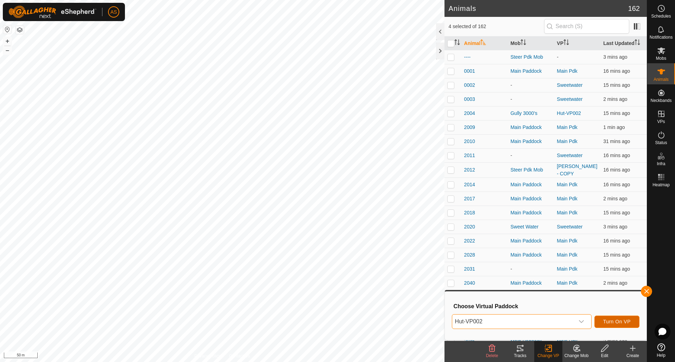
click at [599, 320] on button "Turn On VP" at bounding box center [616, 322] width 45 height 12
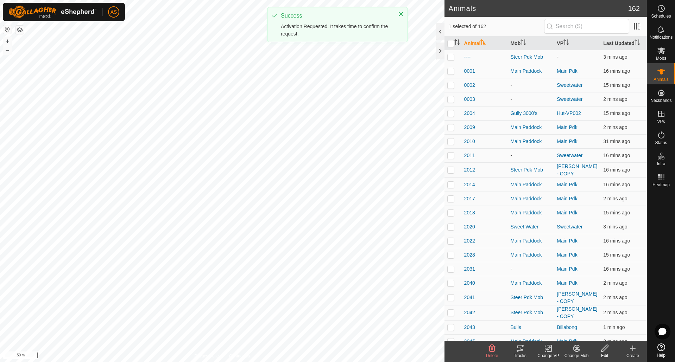
click at [520, 354] on div "Tracks" at bounding box center [520, 356] width 28 height 6
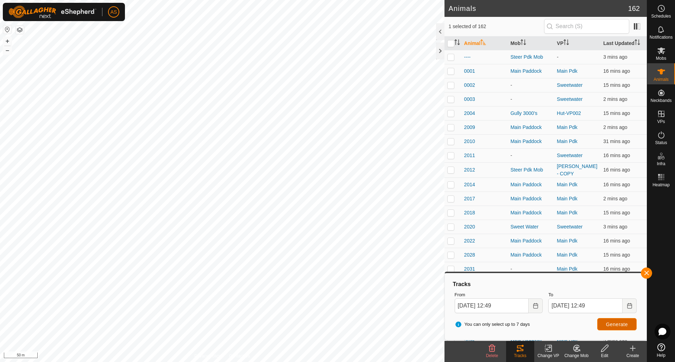
click at [607, 329] on button "Generate" at bounding box center [616, 324] width 39 height 12
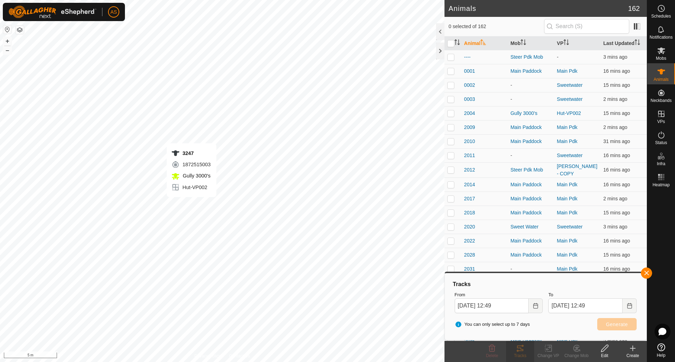
checkbox input "true"
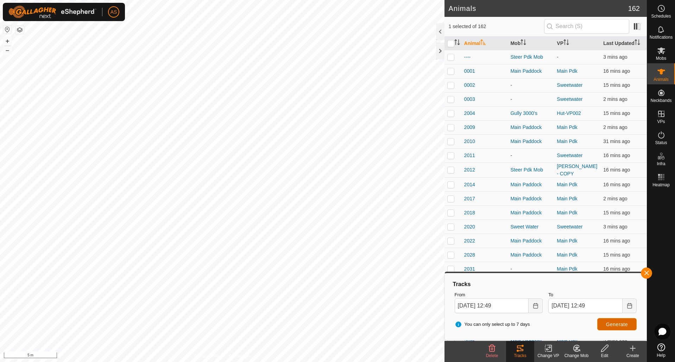
click at [613, 325] on span "Generate" at bounding box center [617, 325] width 22 height 6
click at [459, 43] on icon "Activate to sort" at bounding box center [457, 42] width 6 height 6
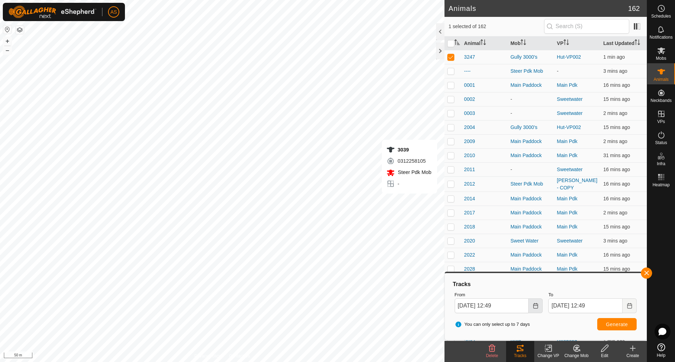
click at [536, 308] on icon "Choose Date" at bounding box center [536, 306] width 6 height 6
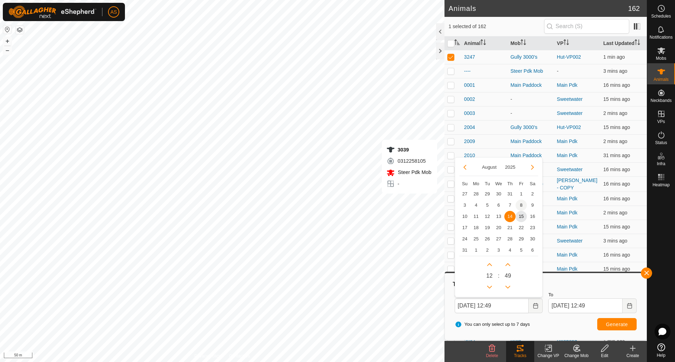
click at [519, 204] on span "8" at bounding box center [520, 205] width 11 height 11
type input "08 Aug, 2025 12:49"
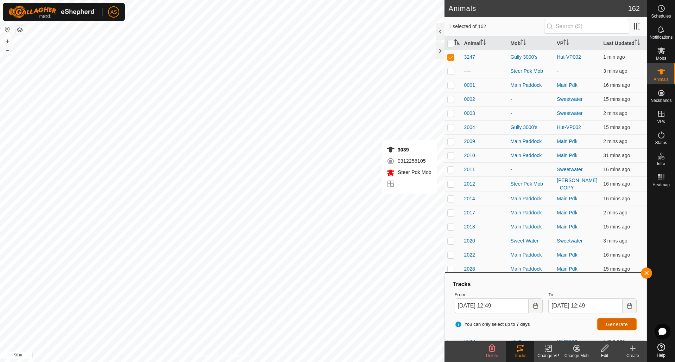
click at [616, 326] on span "Generate" at bounding box center [617, 325] width 22 height 6
checkbox input "false"
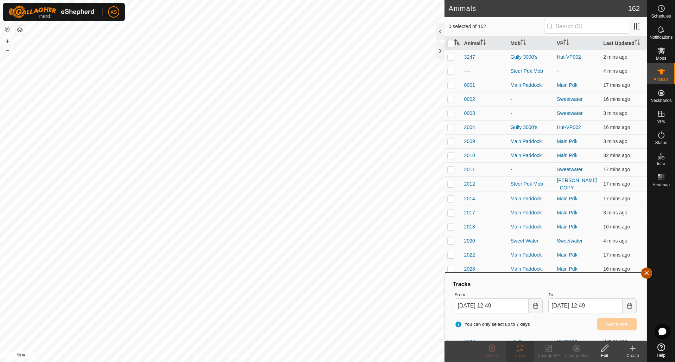
click at [647, 275] on button "button" at bounding box center [646, 273] width 11 height 11
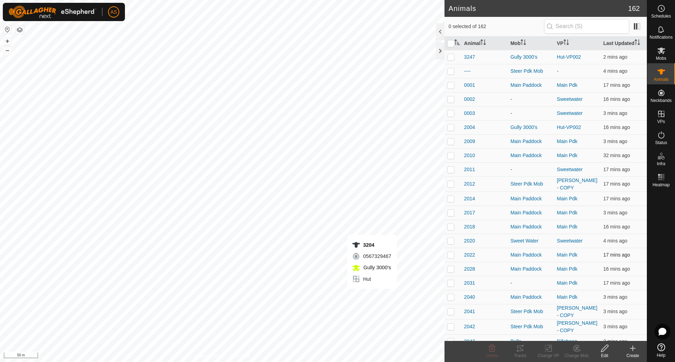
checkbox input "true"
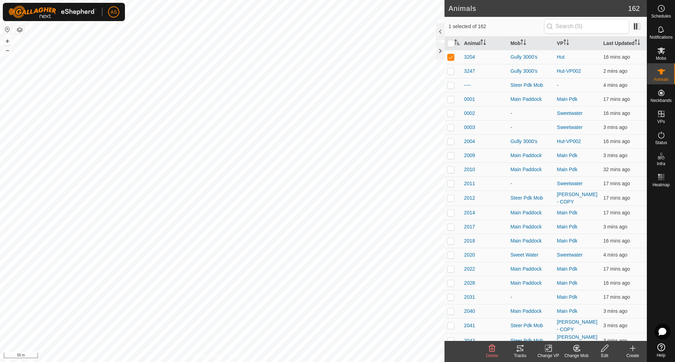
click at [520, 348] on icon at bounding box center [520, 348] width 8 height 8
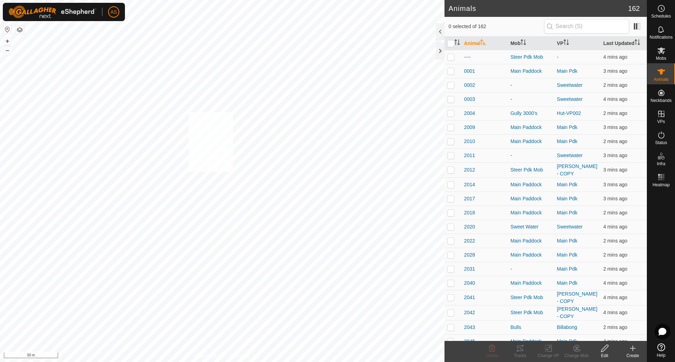
checkbox input "true"
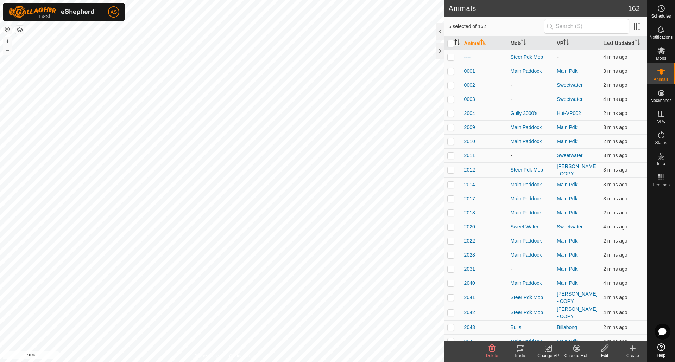
click at [458, 43] on icon "Activate to sort" at bounding box center [458, 42] width 1 height 6
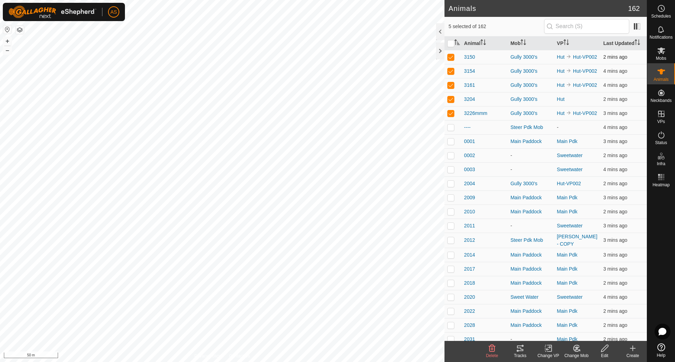
click at [449, 57] on p-checkbox at bounding box center [450, 57] width 7 height 6
checkbox input "false"
click at [449, 57] on p-checkbox at bounding box center [450, 57] width 7 height 6
checkbox input "false"
click at [449, 57] on p-checkbox at bounding box center [450, 57] width 7 height 6
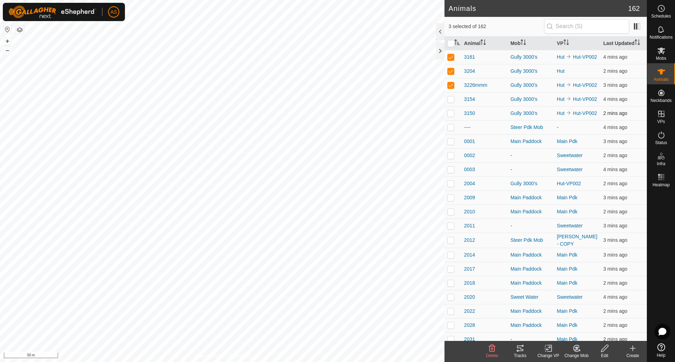
checkbox input "false"
click at [450, 69] on p-checkbox at bounding box center [450, 71] width 7 height 6
checkbox input "false"
click at [549, 350] on icon at bounding box center [548, 348] width 9 height 8
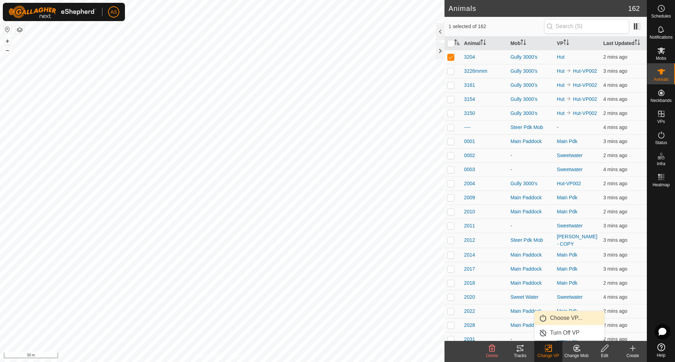
click at [556, 316] on link "Choose VP..." at bounding box center [569, 318] width 70 height 14
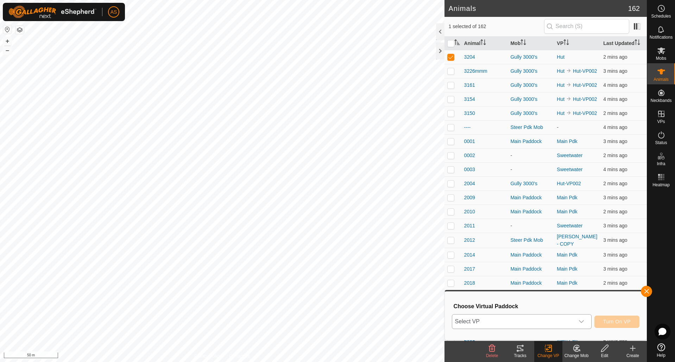
click at [546, 323] on span "Select VP" at bounding box center [513, 322] width 122 height 14
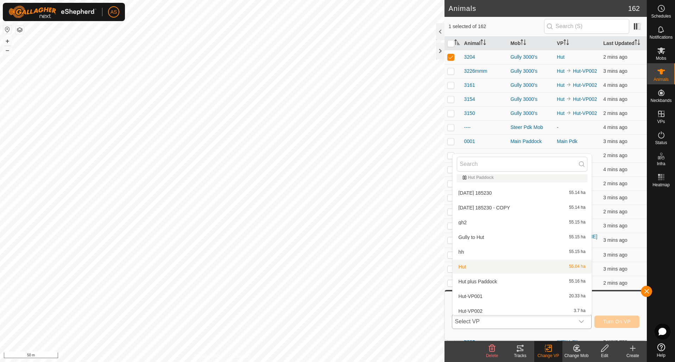
scroll to position [352, 0]
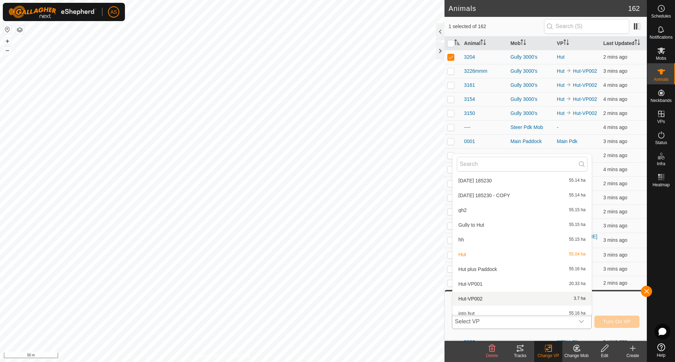
click at [473, 299] on li "Hut-VP002 3.7 ha" at bounding box center [521, 299] width 139 height 14
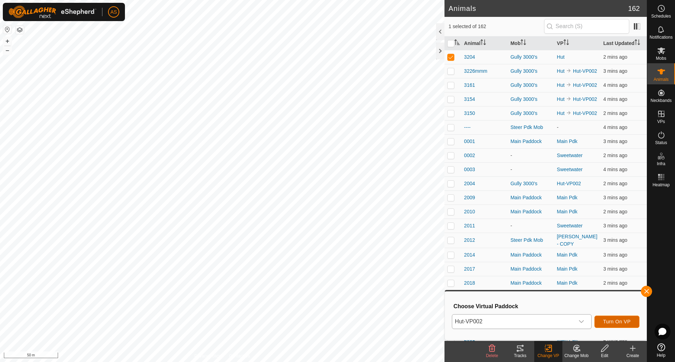
click at [622, 323] on span "Turn On VP" at bounding box center [616, 322] width 27 height 6
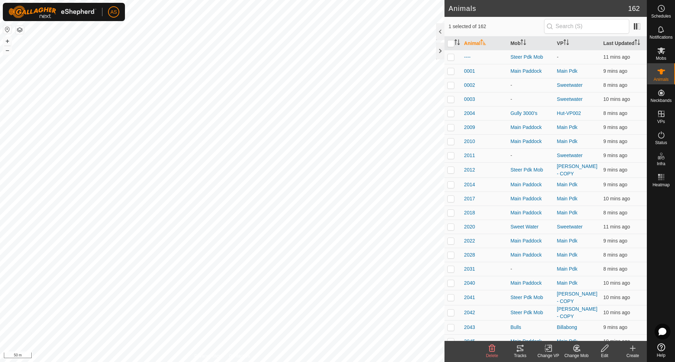
click at [517, 351] on icon at bounding box center [520, 349] width 6 height 6
